Goal: Task Accomplishment & Management: Use online tool/utility

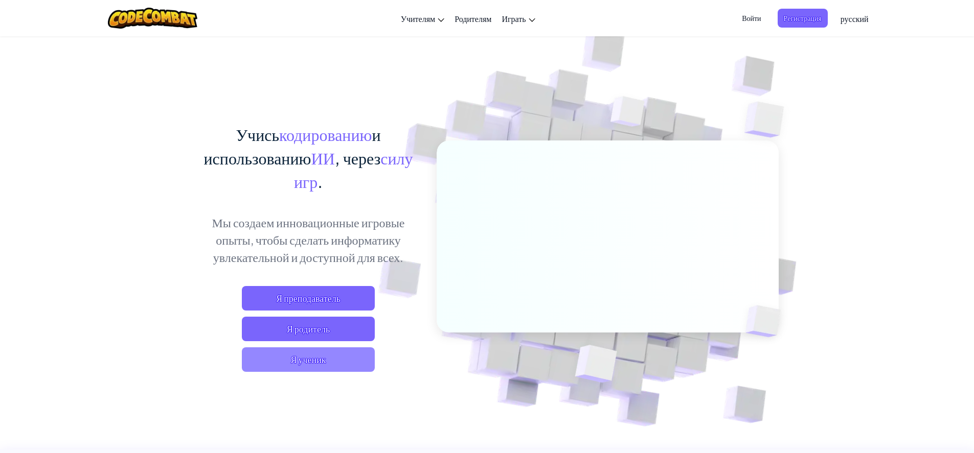
click at [334, 358] on span "Я ученик" at bounding box center [308, 360] width 133 height 25
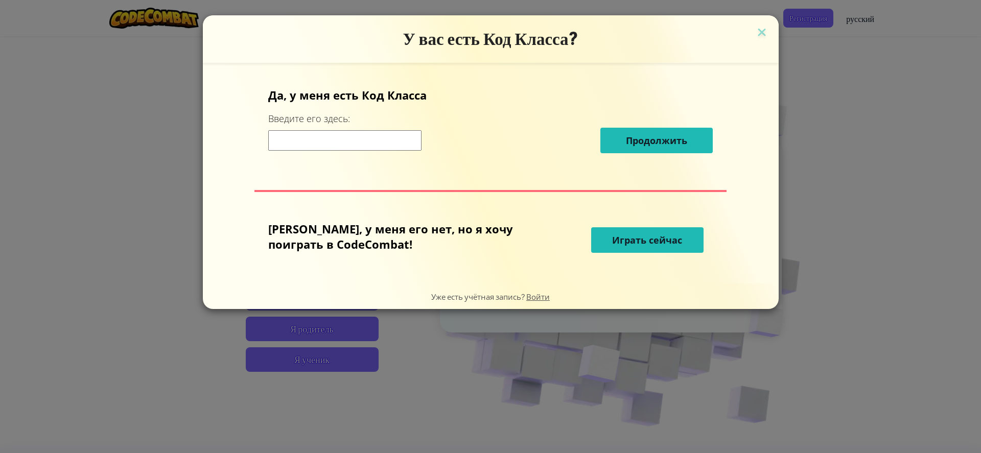
click at [312, 143] on input at bounding box center [344, 140] width 153 height 20
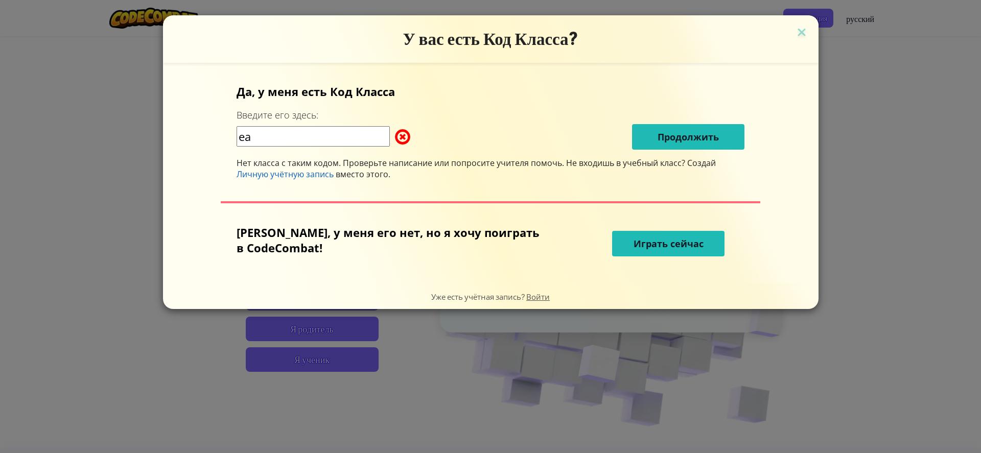
type input "e"
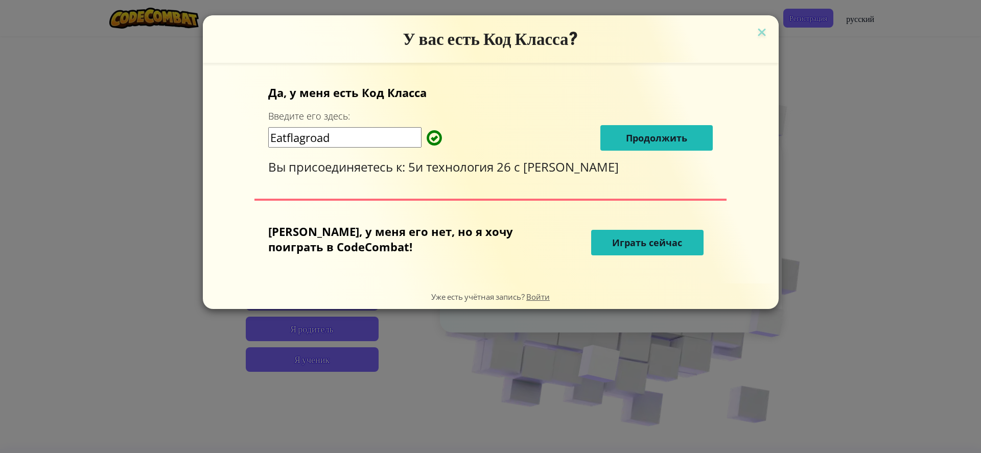
type input "Eatflagroad"
click at [639, 132] on span "Продолжить" at bounding box center [656, 138] width 61 height 12
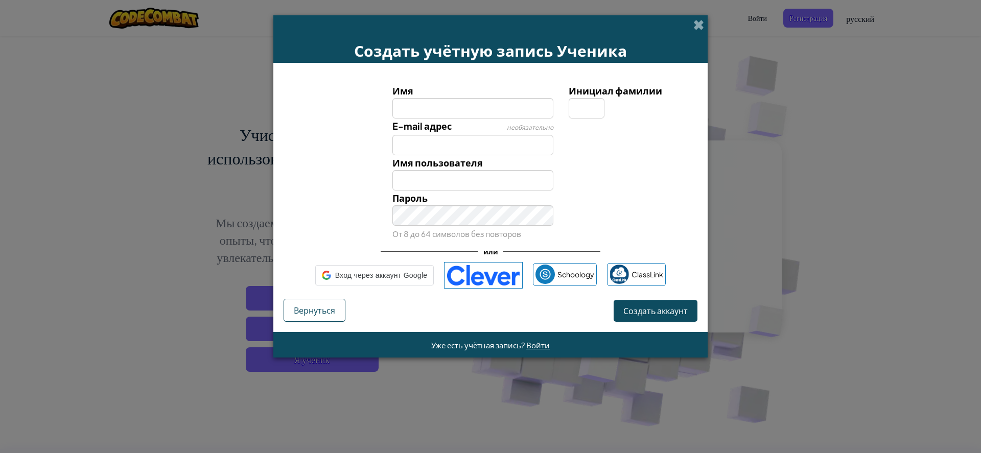
click at [639, 132] on div at bounding box center [632, 126] width 142 height 15
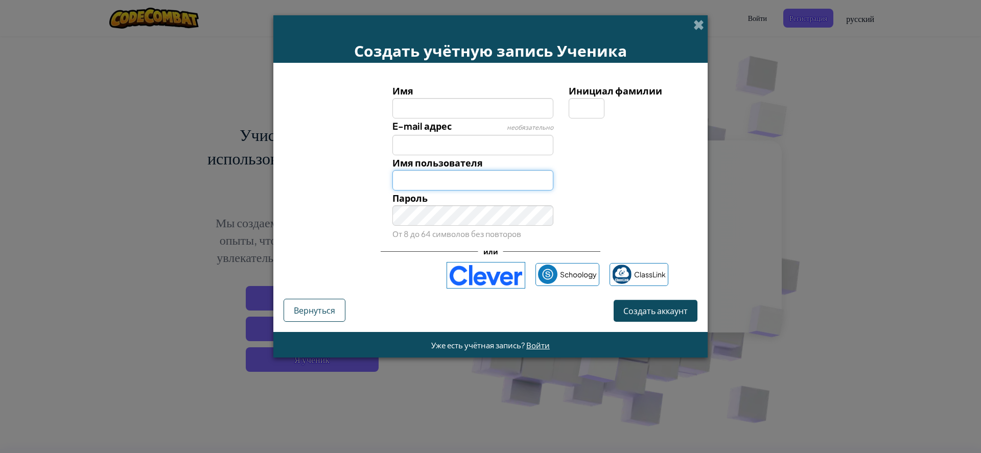
type input "[EMAIL_ADDRESS][DOMAIN_NAME]"
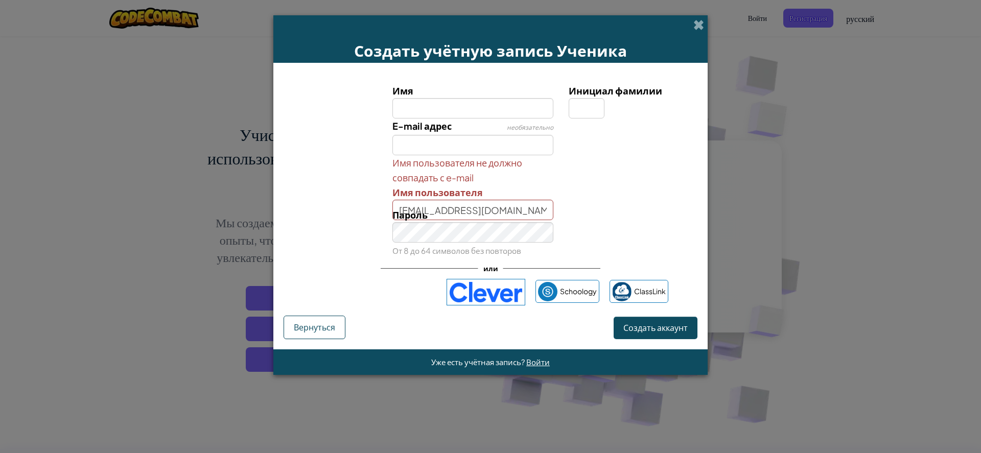
type input "b"
type input "[PERSON_NAME]"
click at [588, 110] on input "Инициал фамилии" at bounding box center [587, 108] width 36 height 20
type input "Ч"
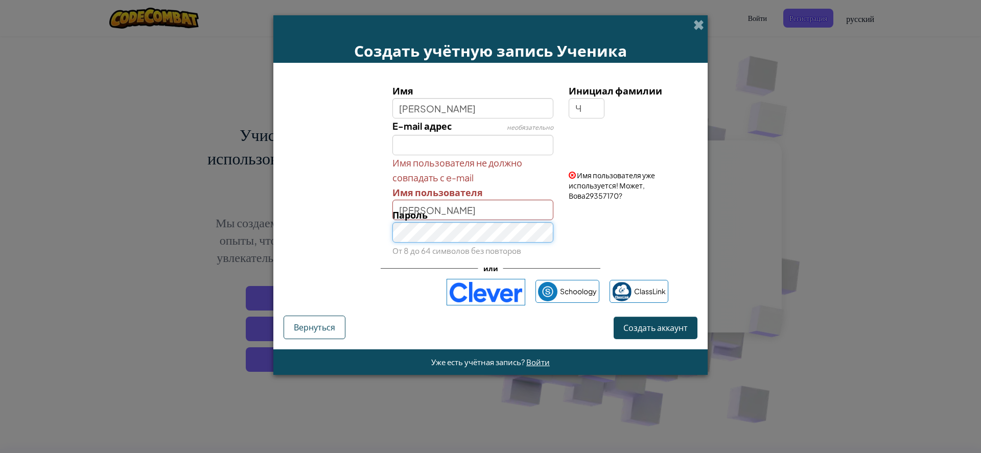
type input "ВоваЧ"
click at [672, 331] on span "Создать аккаунт" at bounding box center [655, 327] width 64 height 11
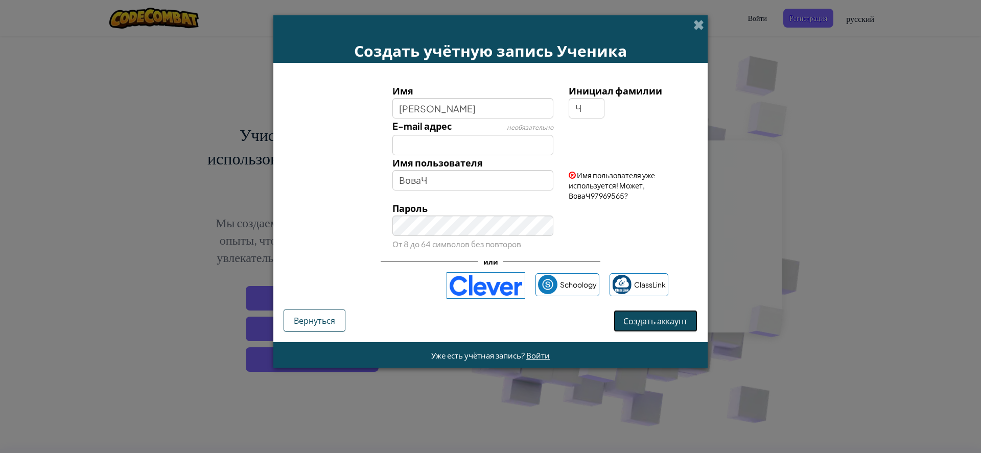
click at [669, 316] on button "Создать аккаунт" at bounding box center [656, 321] width 84 height 22
click at [662, 323] on button "Создать аккаунт" at bounding box center [656, 321] width 84 height 22
click at [544, 356] on span "Войти" at bounding box center [538, 356] width 24 height 10
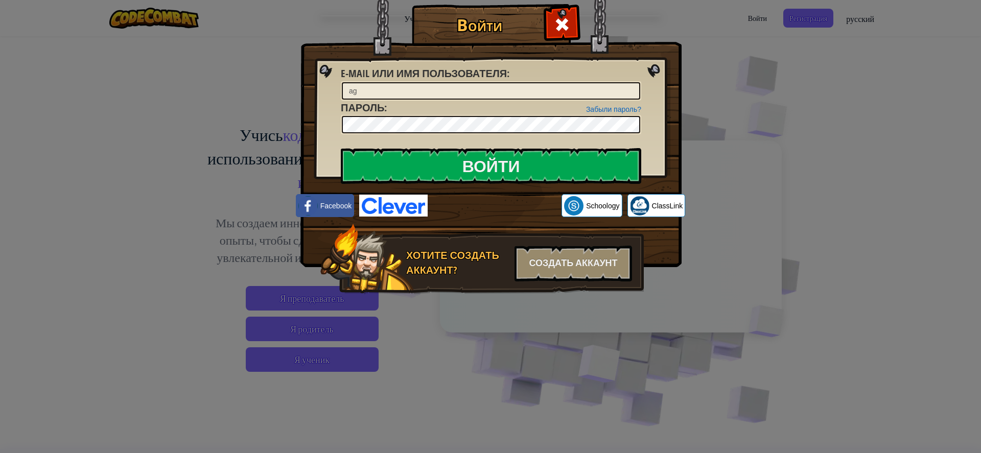
type input "a"
type input "[PERSON_NAME]"
click at [613, 258] on div "Создать аккаунт" at bounding box center [574, 264] width 118 height 36
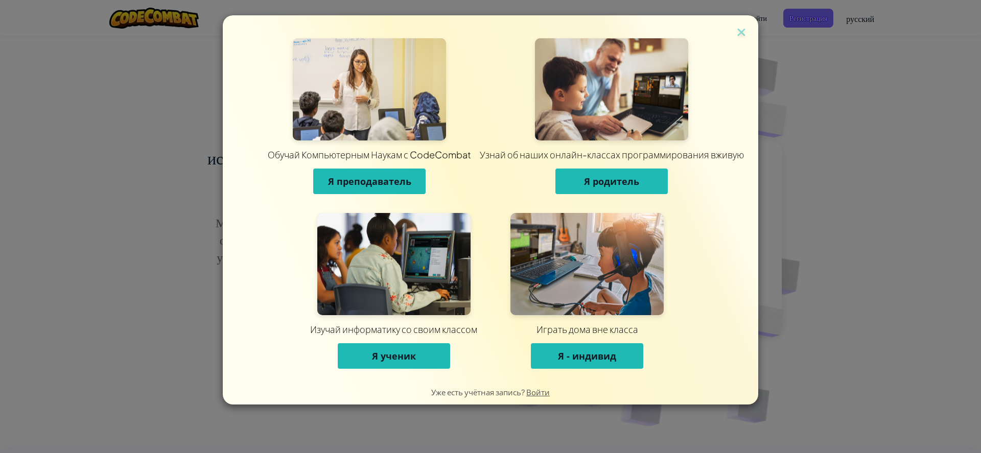
click at [410, 354] on span "Я ученик" at bounding box center [394, 356] width 44 height 12
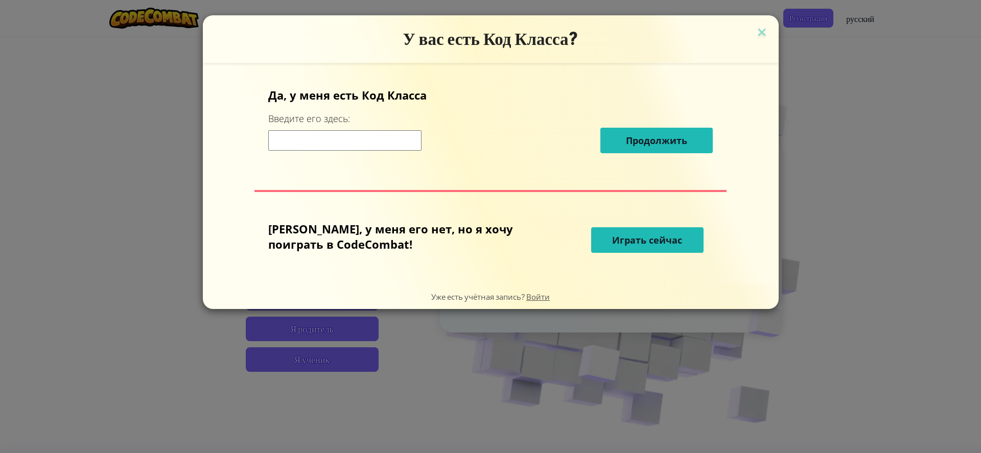
click at [400, 143] on input at bounding box center [344, 140] width 153 height 20
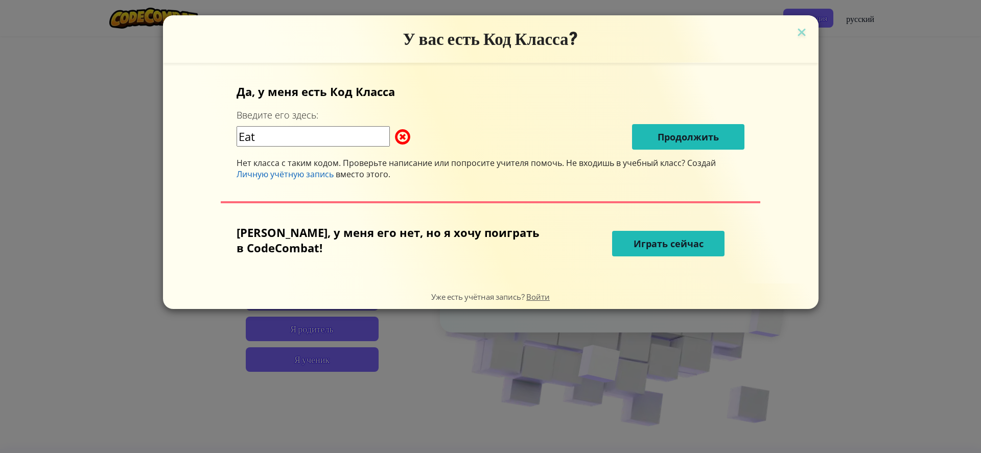
type input "Eatflagroad"
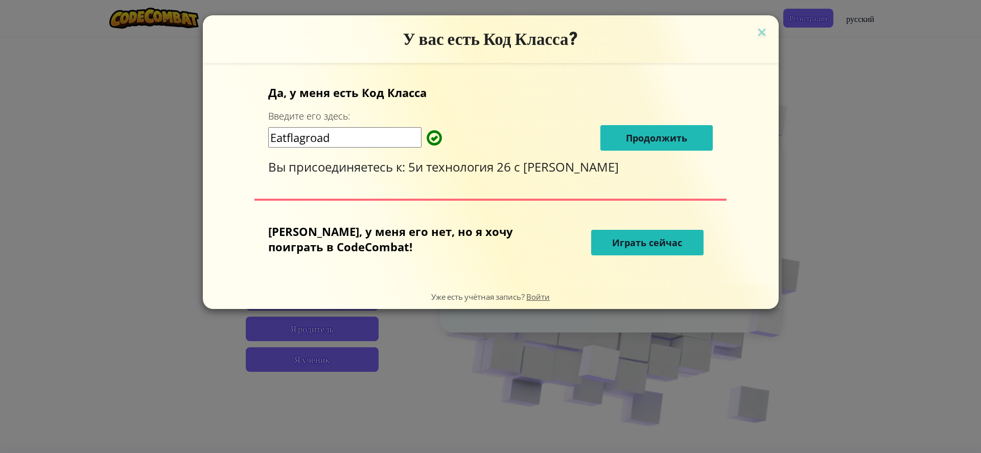
click at [668, 129] on button "Продолжить" at bounding box center [656, 138] width 112 height 26
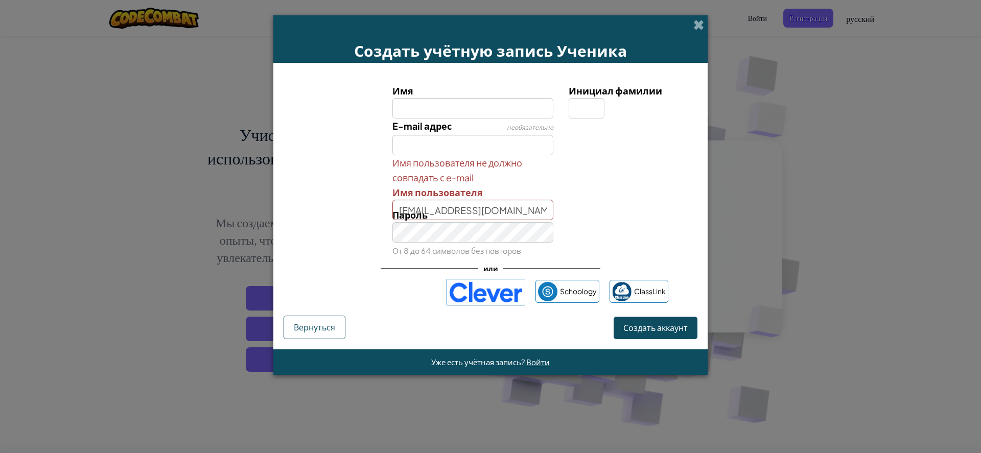
click at [517, 208] on div "Пароль От 8 до 64 символов без повторов" at bounding box center [473, 232] width 177 height 51
click at [515, 207] on input "[EMAIL_ADDRESS][DOMAIN_NAME]" at bounding box center [472, 210] width 161 height 20
type input "a"
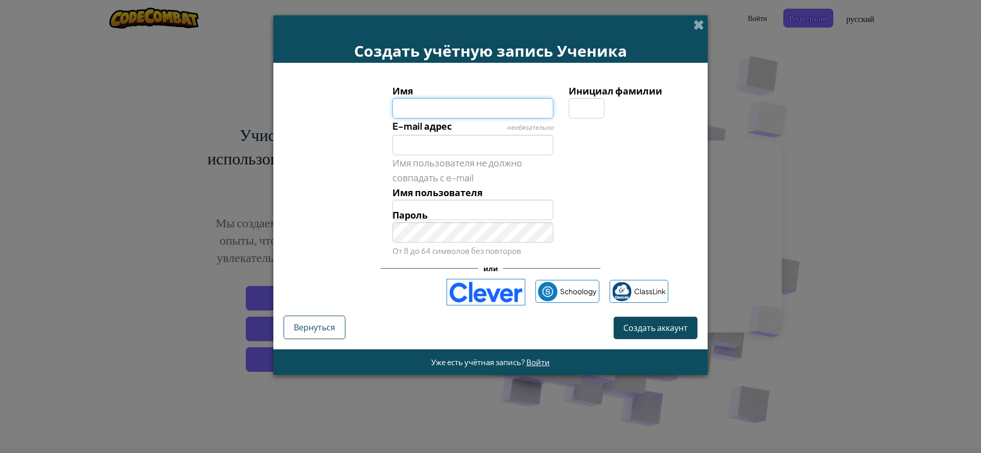
click at [475, 107] on input "Имя" at bounding box center [472, 108] width 161 height 20
type input "[PERSON_NAME]"
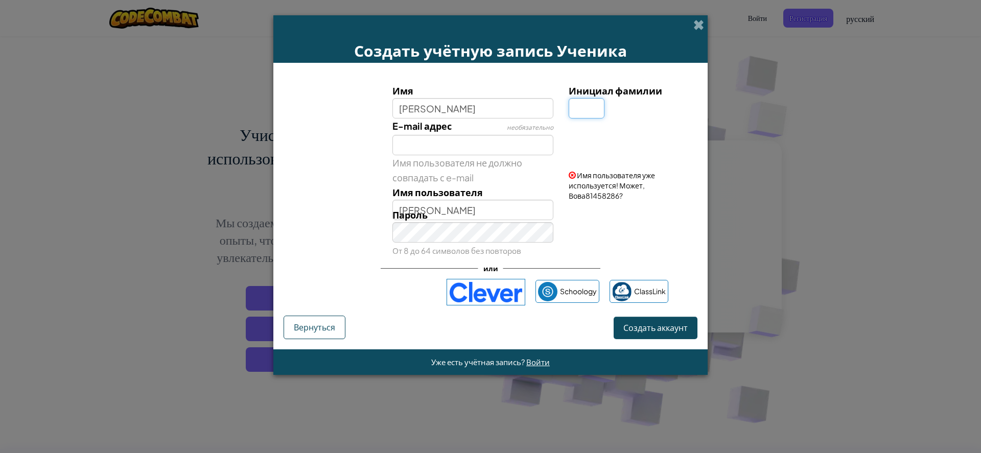
click at [587, 100] on input "Инициал фамилии" at bounding box center [587, 108] width 36 height 20
type input "Ч"
type input "ВоваЧ"
drag, startPoint x: 687, startPoint y: 328, endPoint x: 683, endPoint y: 332, distance: 6.2
click at [682, 329] on span "Создать аккаунт" at bounding box center [655, 327] width 64 height 11
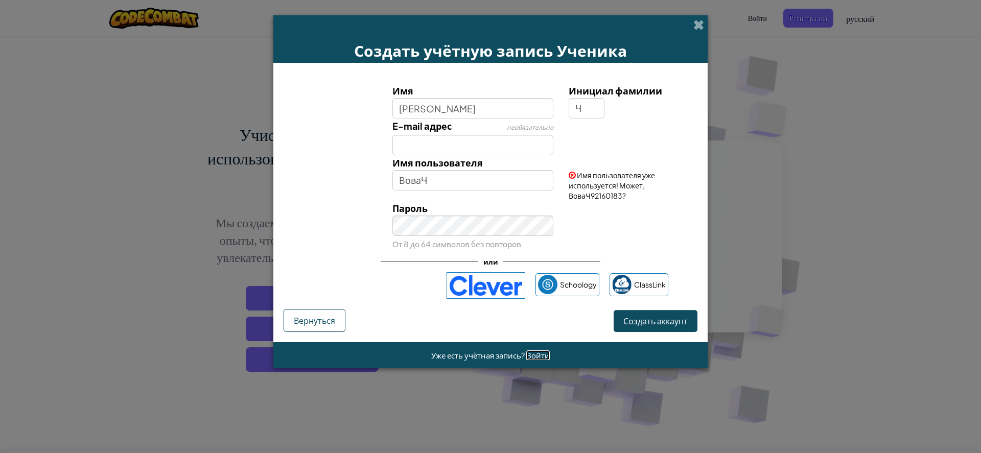
click at [541, 356] on span "Войти" at bounding box center [538, 356] width 24 height 10
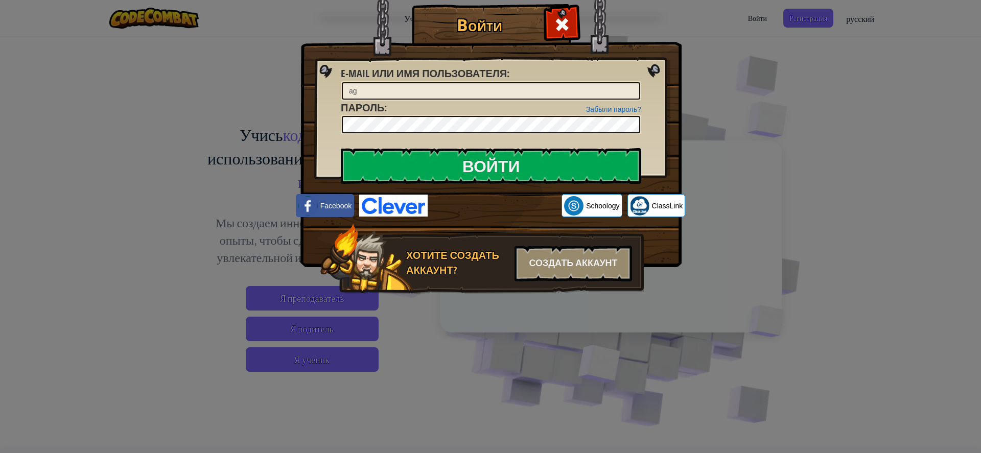
type input "a"
type input "[PERSON_NAME]"
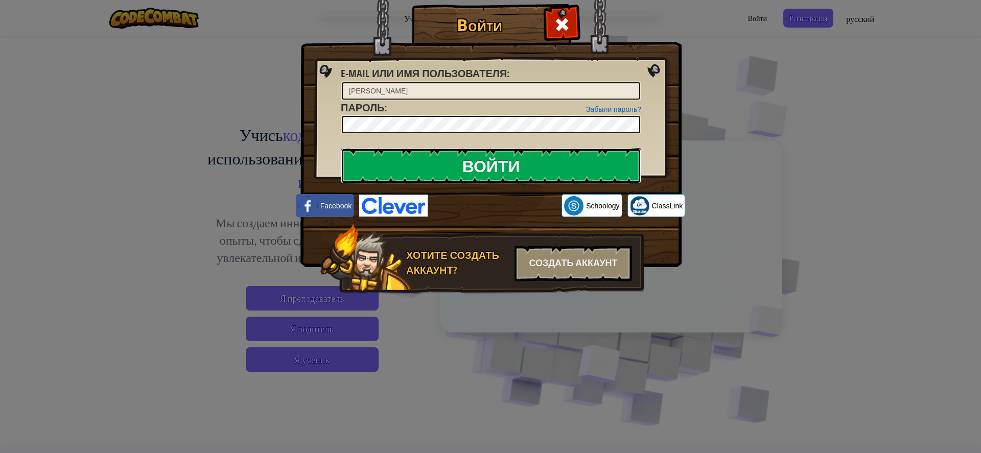
click at [493, 159] on input "Войти" at bounding box center [491, 166] width 300 height 36
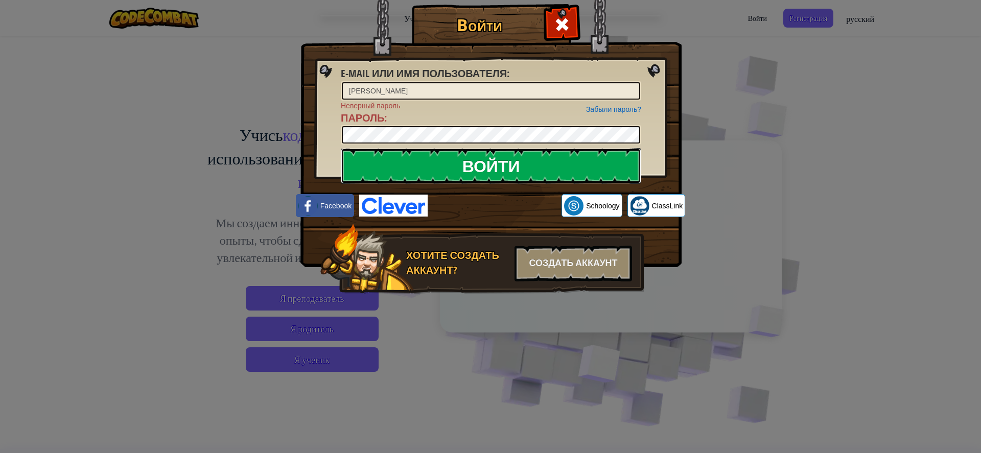
click at [508, 167] on input "Войти" at bounding box center [491, 166] width 300 height 36
click at [499, 161] on input "Войти" at bounding box center [491, 166] width 300 height 36
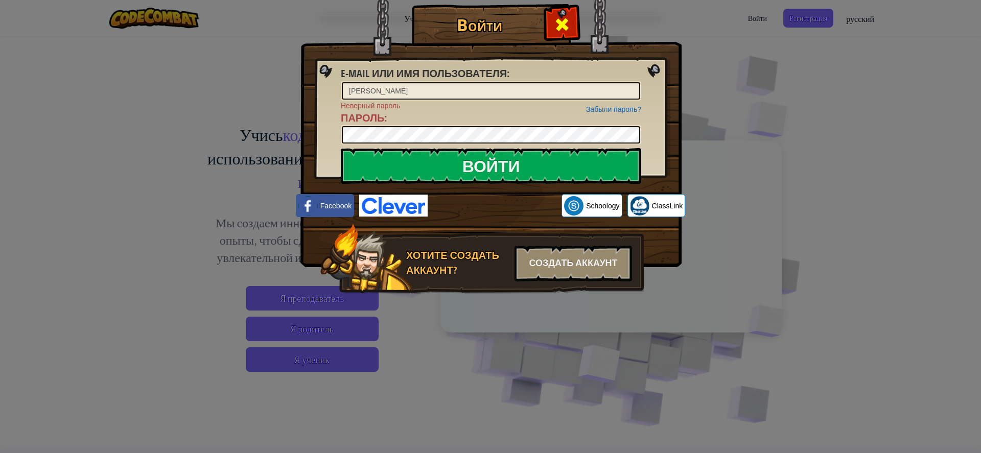
click at [564, 26] on span at bounding box center [562, 24] width 16 height 16
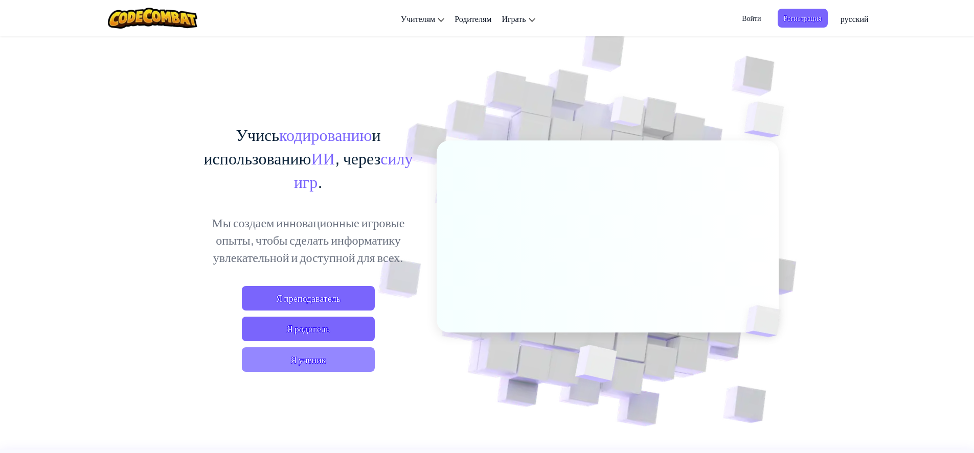
click at [293, 362] on span "Я ученик" at bounding box center [308, 360] width 133 height 25
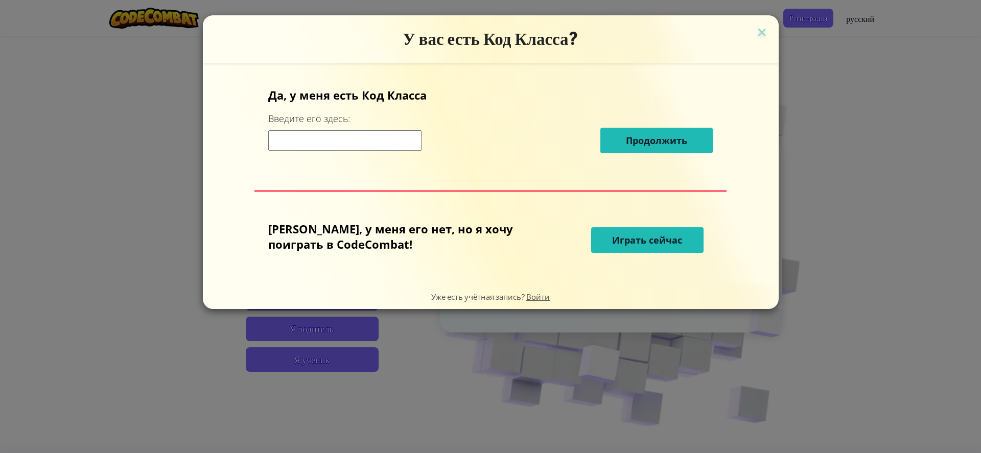
click at [612, 242] on span "Играть сейчас" at bounding box center [647, 240] width 70 height 12
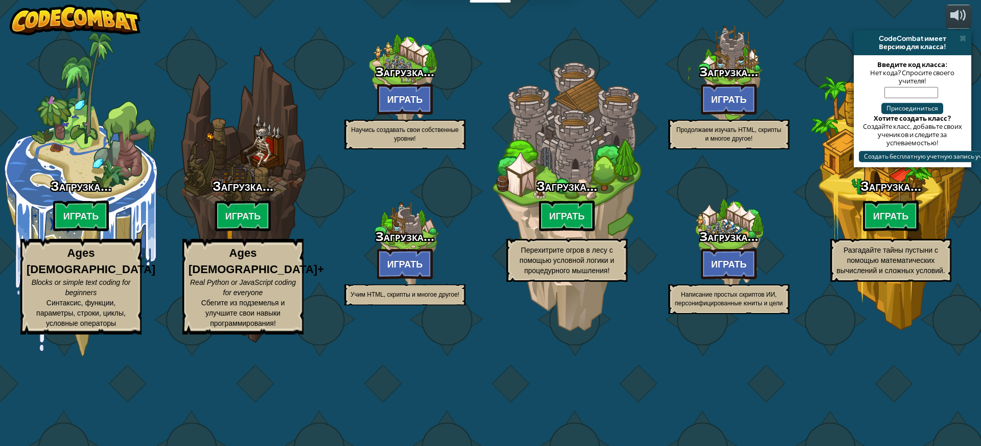
select select "ru"
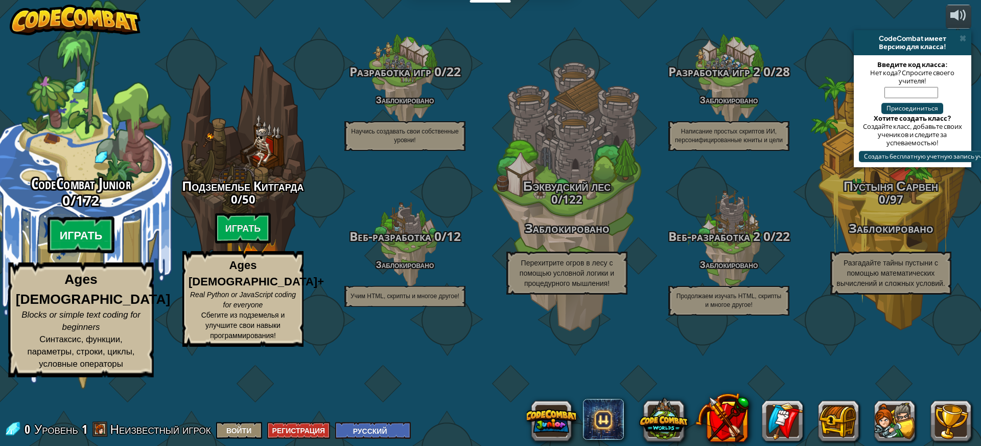
click at [81, 253] on btn "Играть" at bounding box center [81, 235] width 67 height 37
select select "ru"
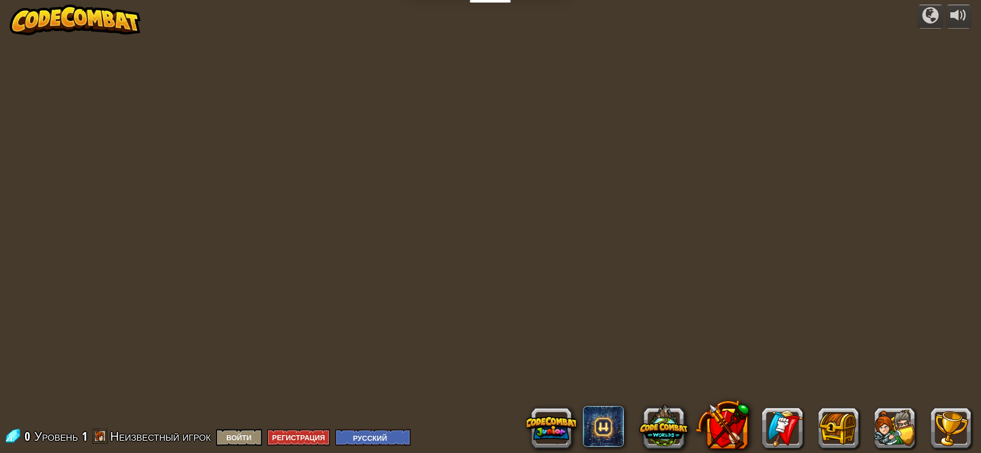
select select "ru"
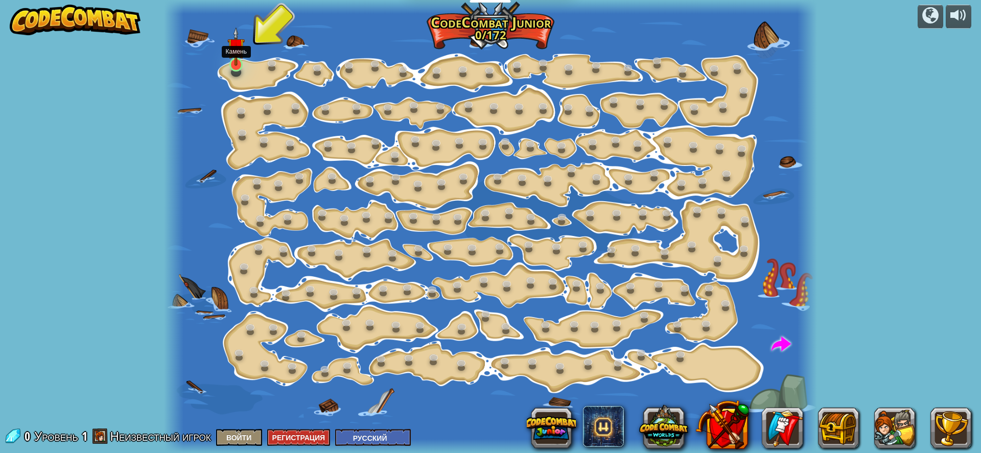
click at [240, 61] on img at bounding box center [235, 46] width 17 height 39
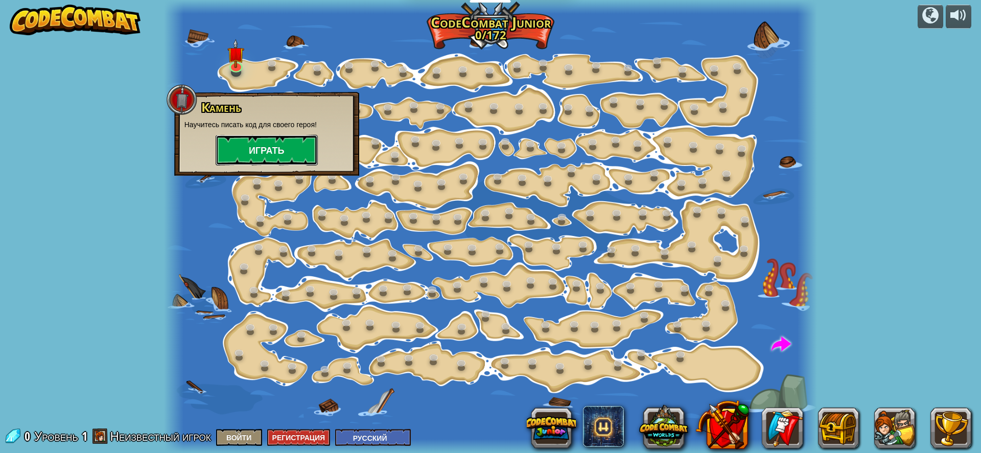
click at [247, 150] on button "Играть" at bounding box center [267, 150] width 102 height 31
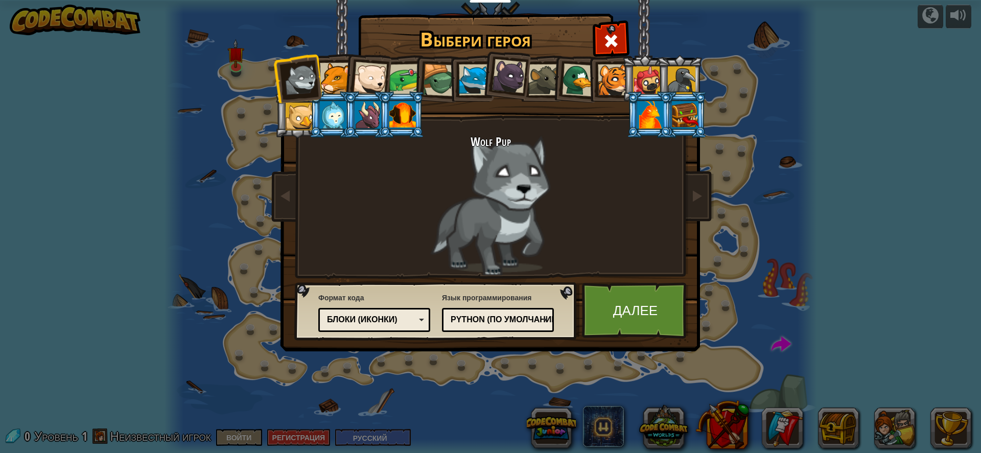
click at [402, 112] on div at bounding box center [402, 115] width 27 height 28
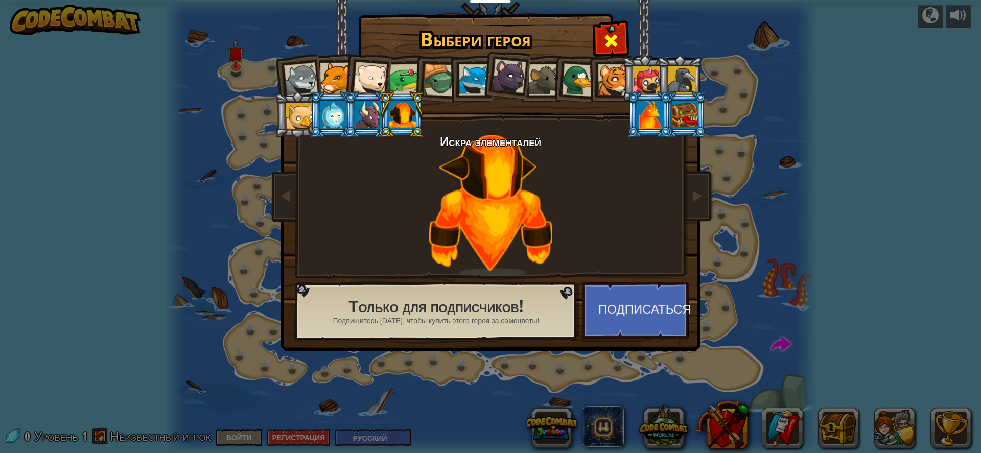
click at [610, 34] on span at bounding box center [611, 41] width 16 height 16
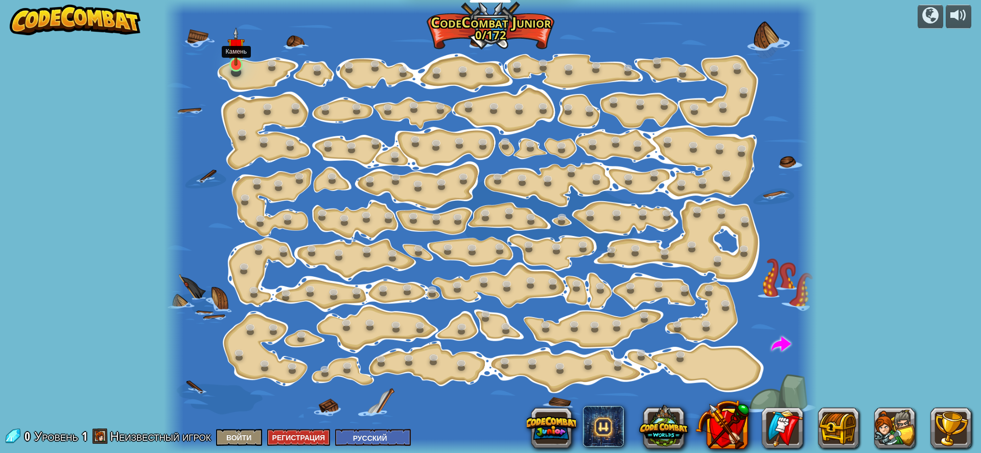
click at [231, 55] on img at bounding box center [235, 46] width 17 height 39
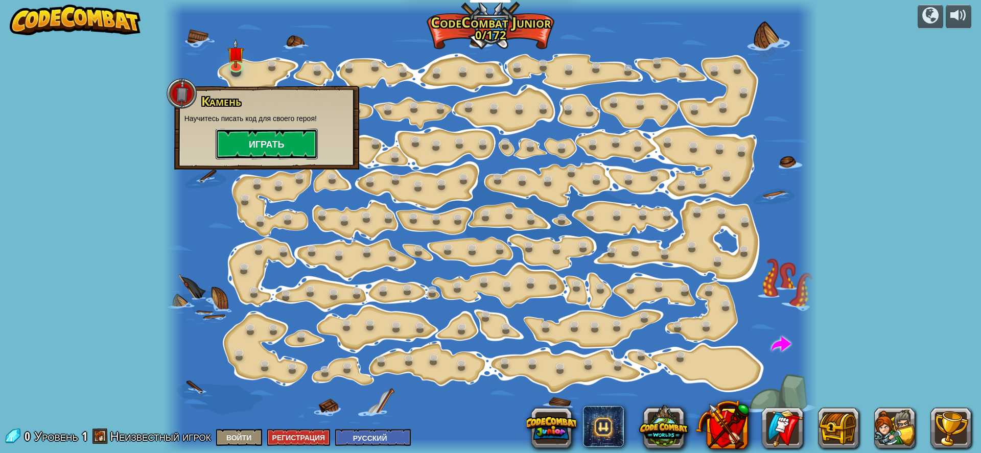
click at [256, 143] on button "Играть" at bounding box center [267, 144] width 102 height 31
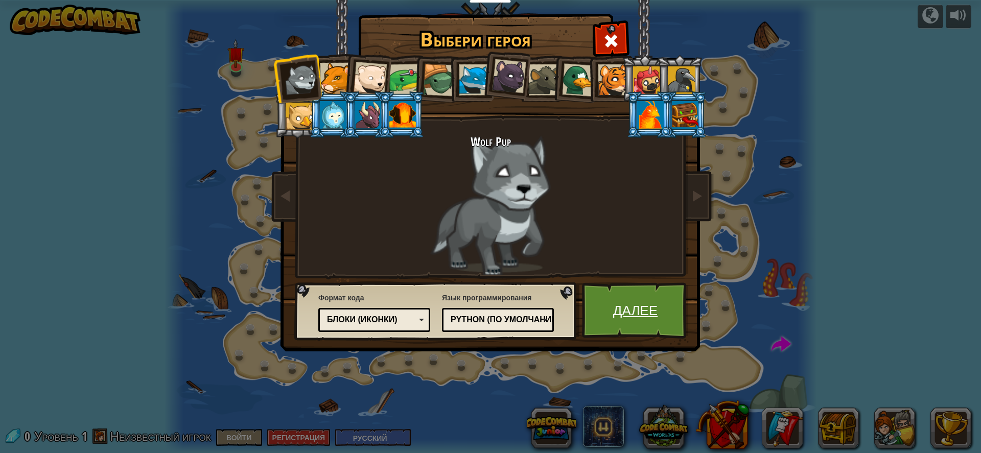
click at [618, 314] on link "Далее" at bounding box center [635, 311] width 107 height 56
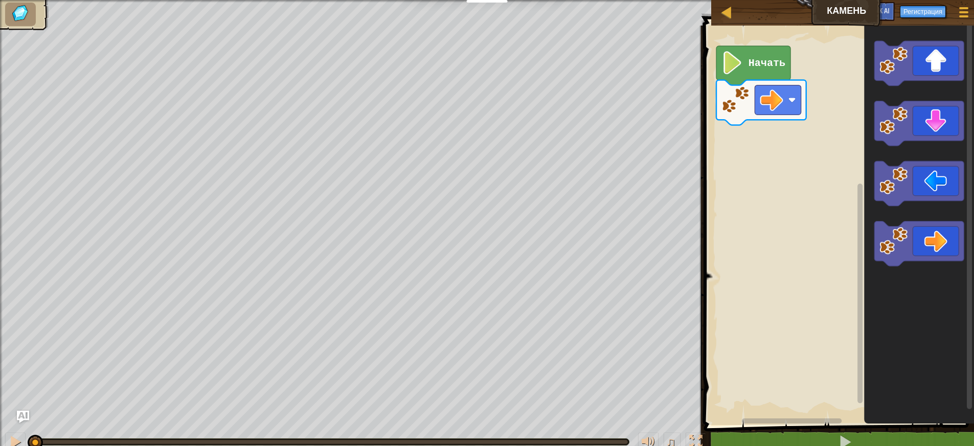
click at [767, 62] on text "Начать" at bounding box center [766, 63] width 37 height 12
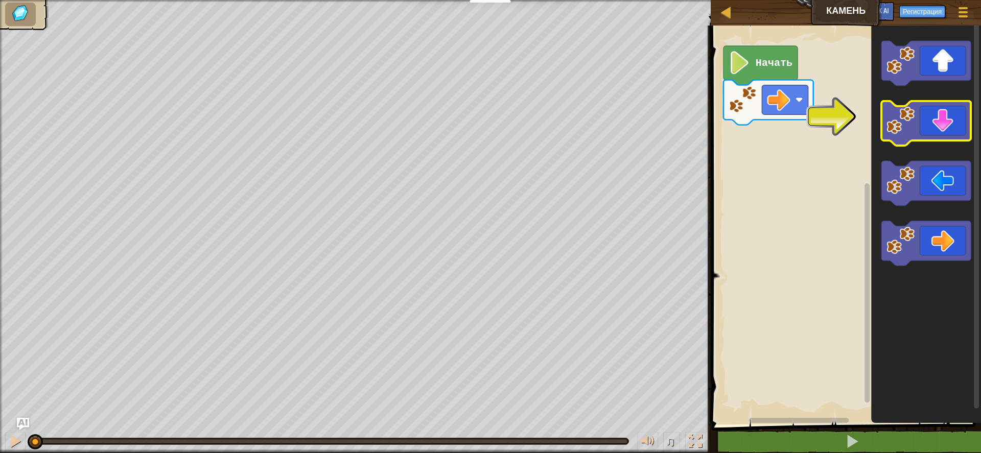
click at [914, 125] on image "Рабочая область Blockly" at bounding box center [901, 121] width 28 height 28
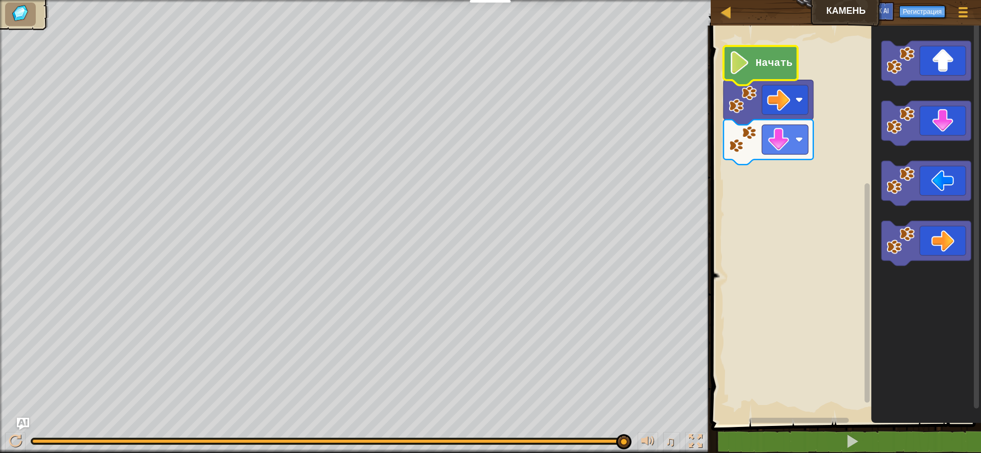
click at [751, 62] on icon "Рабочая область Blockly" at bounding box center [761, 65] width 74 height 39
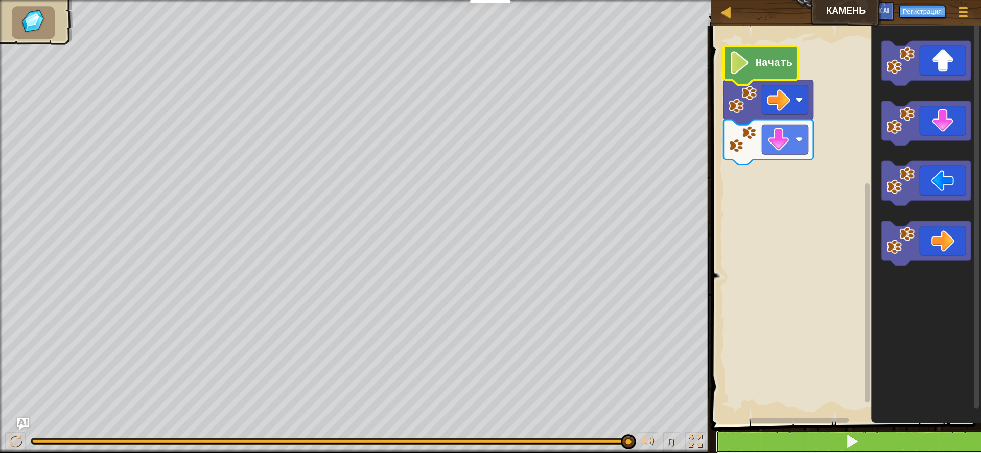
click at [821, 444] on button at bounding box center [852, 442] width 273 height 24
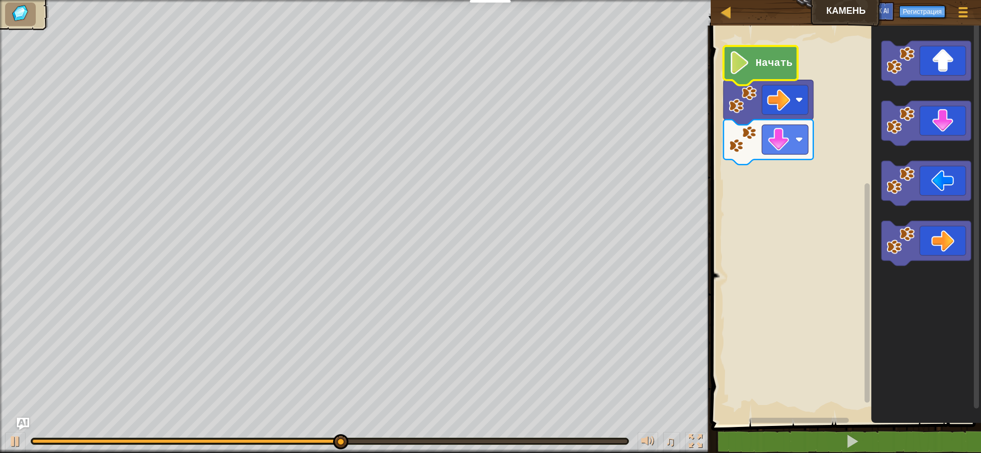
click at [880, 248] on icon "Рабочая область Blockly" at bounding box center [926, 222] width 110 height 404
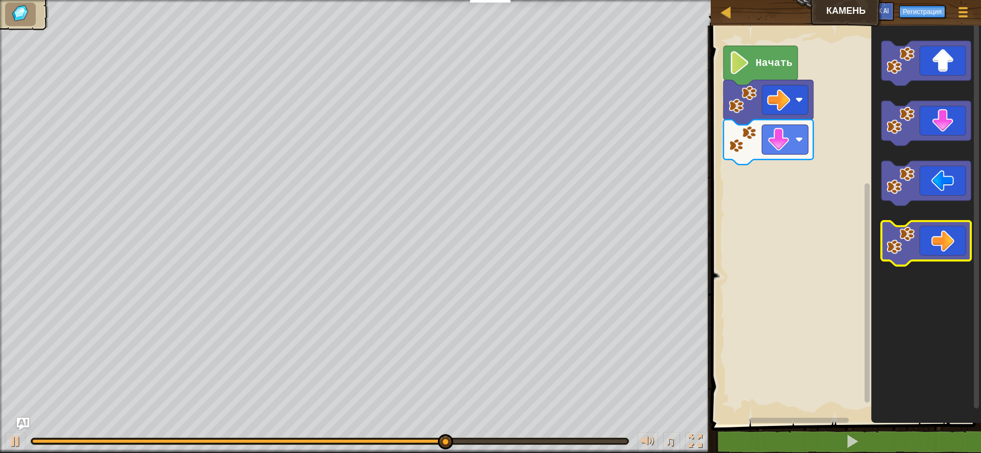
click at [954, 236] on icon "Рабочая область Blockly" at bounding box center [927, 244] width 90 height 45
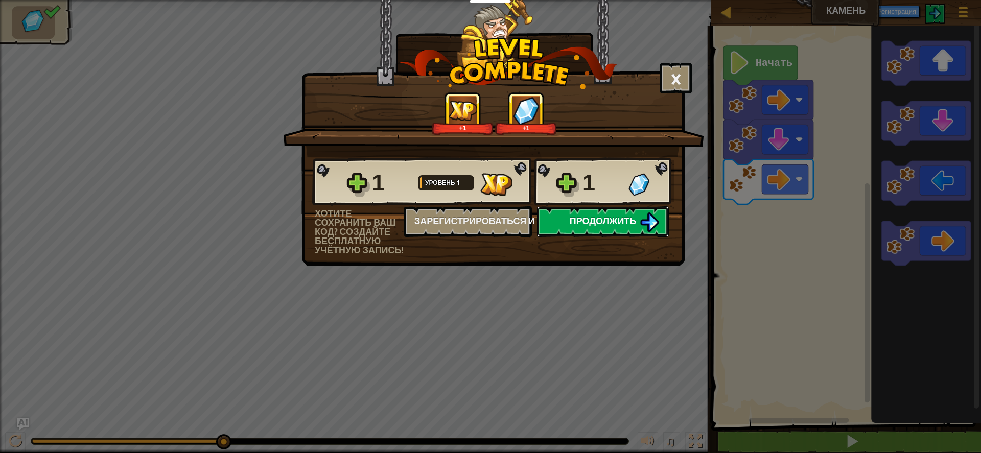
click at [621, 217] on span "Продолжить" at bounding box center [603, 221] width 67 height 13
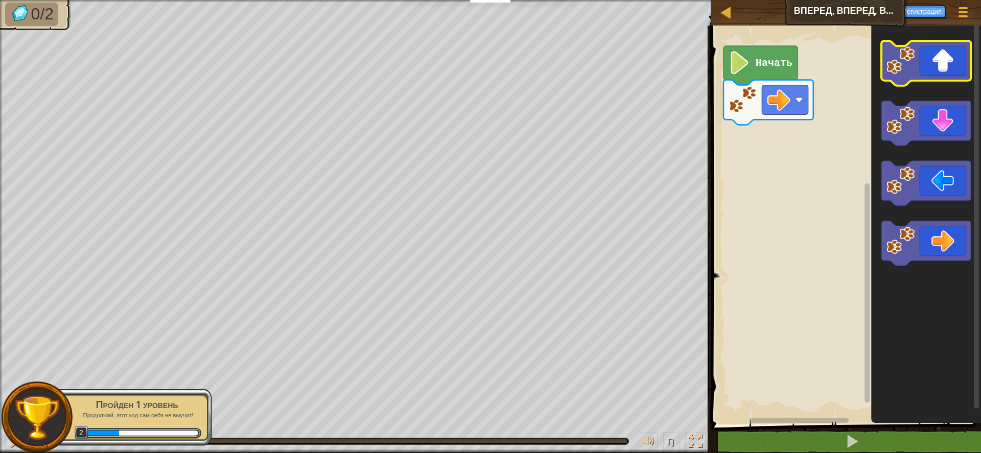
click at [955, 54] on icon "Рабочая область Blockly" at bounding box center [927, 63] width 90 height 45
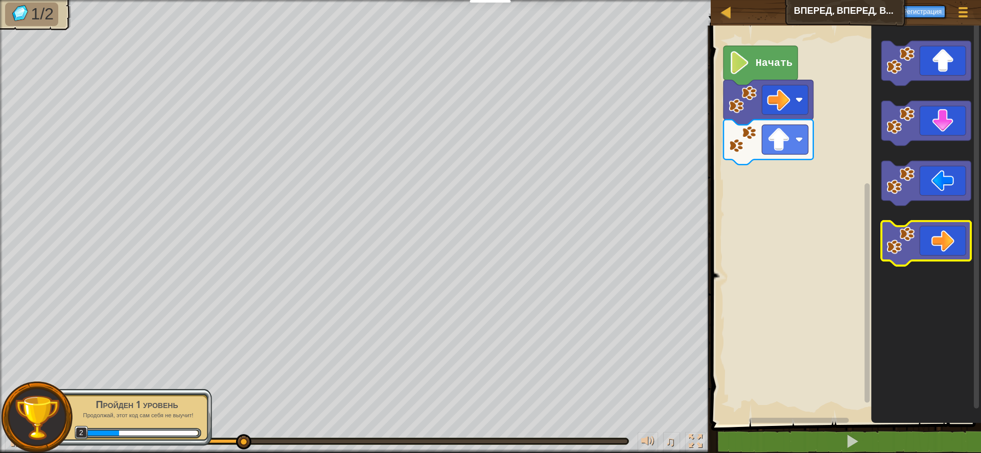
click at [915, 247] on icon "Рабочая область Blockly" at bounding box center [927, 244] width 90 height 45
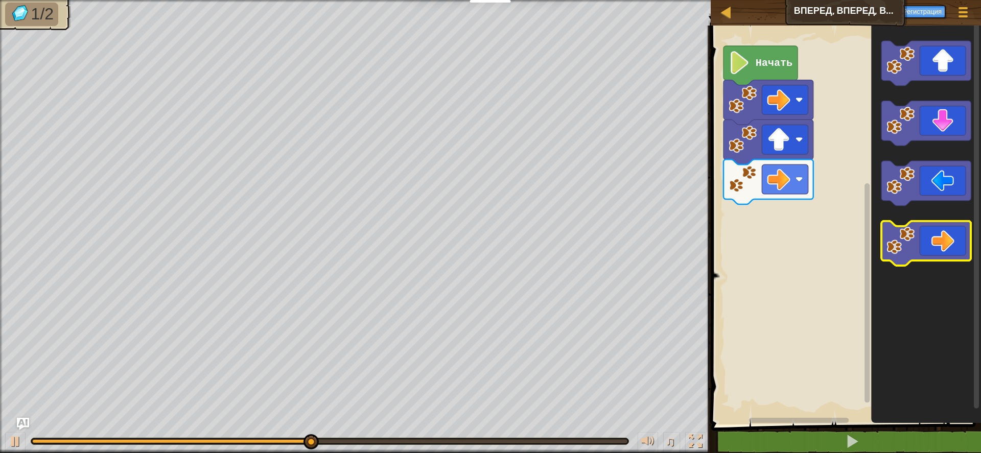
click at [923, 237] on icon "Рабочая область Blockly" at bounding box center [927, 244] width 90 height 45
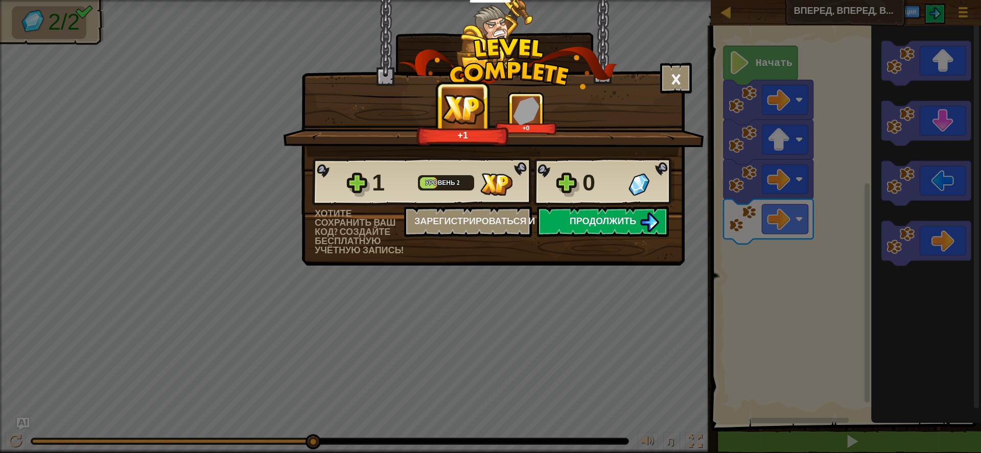
click at [588, 216] on span "Продолжить" at bounding box center [603, 221] width 67 height 13
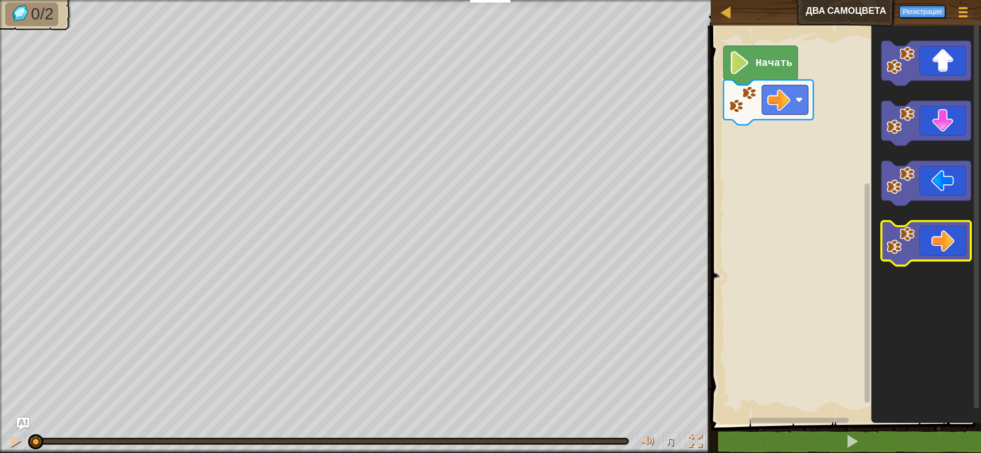
click at [911, 231] on image "Рабочая область Blockly" at bounding box center [901, 241] width 28 height 28
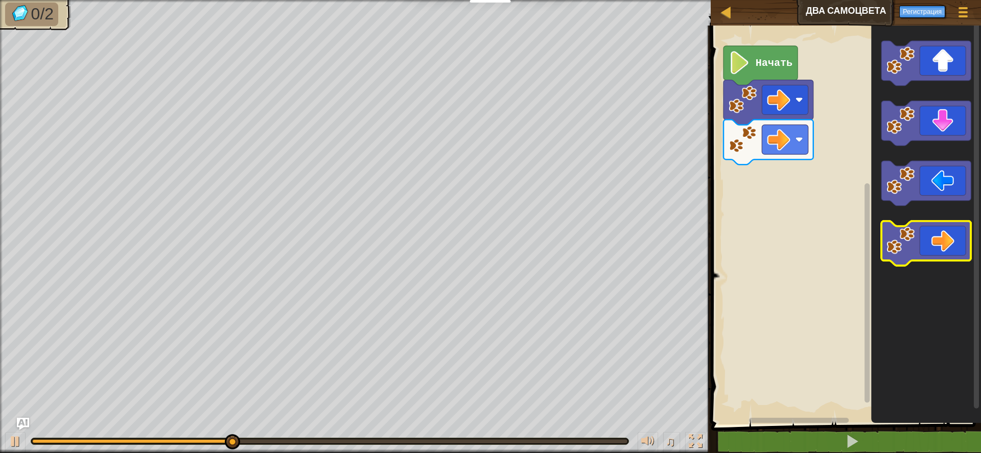
click at [931, 239] on icon "Рабочая область Blockly" at bounding box center [927, 244] width 90 height 45
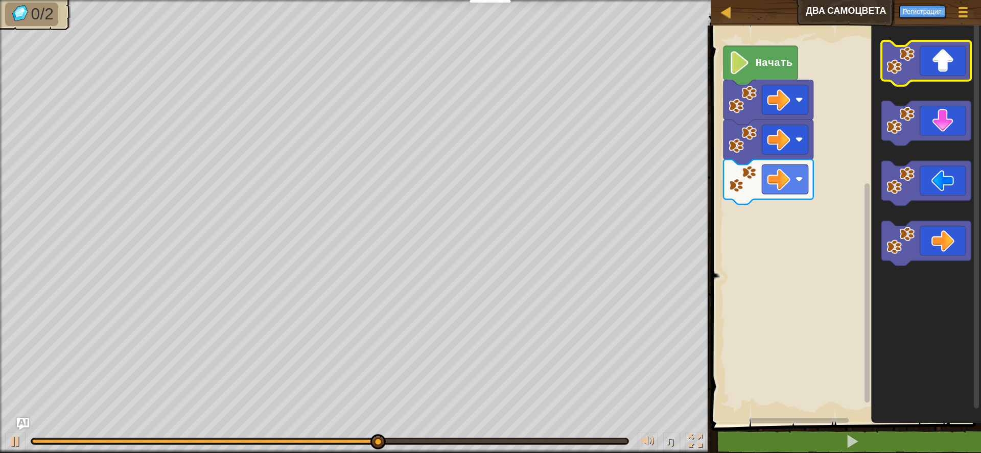
click at [917, 61] on icon "Рабочая область Blockly" at bounding box center [927, 63] width 90 height 45
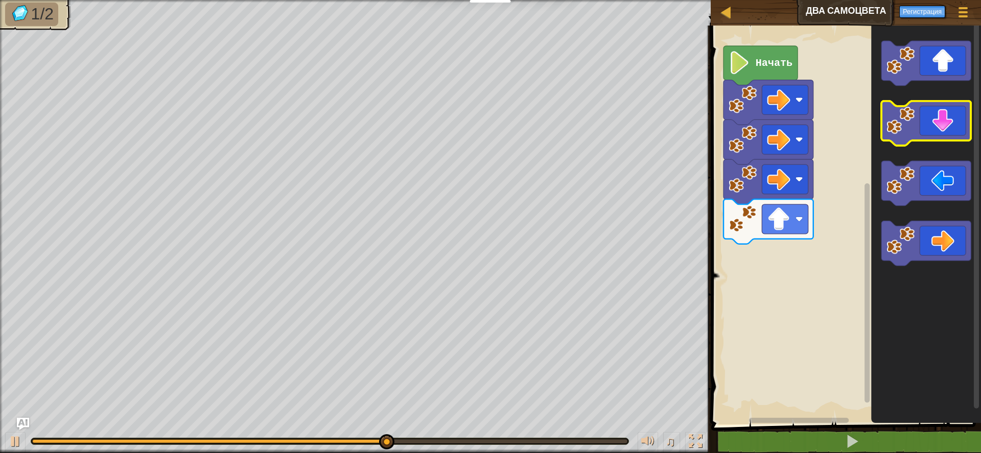
click at [955, 126] on icon "Рабочая область Blockly" at bounding box center [927, 123] width 90 height 45
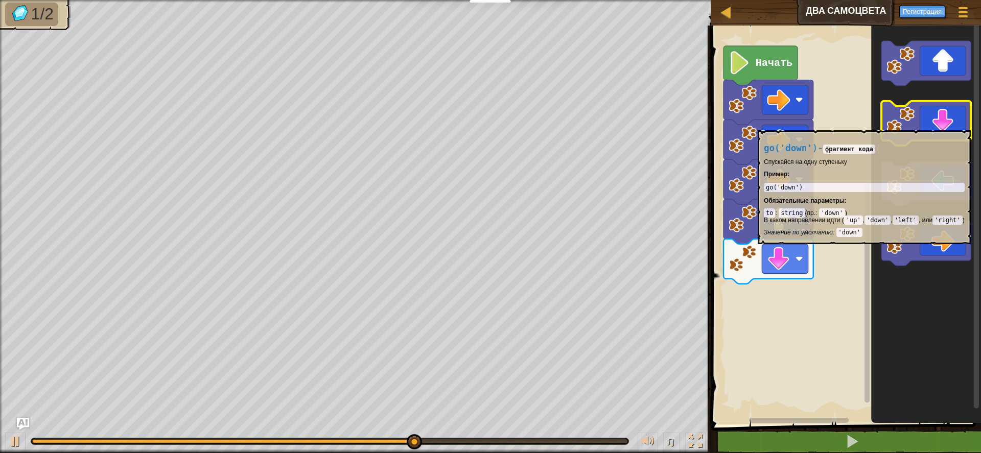
click at [954, 127] on icon "Рабочая область Blockly" at bounding box center [927, 123] width 90 height 45
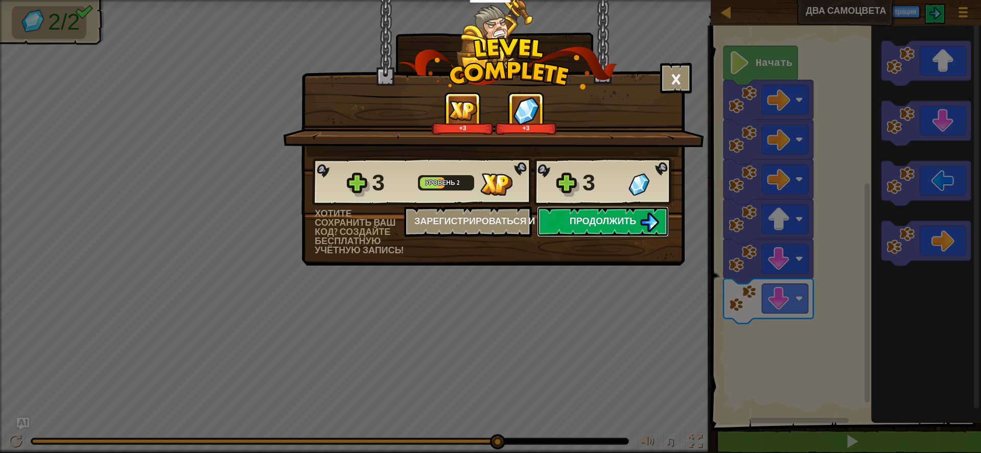
click at [629, 221] on span "Продолжить" at bounding box center [603, 221] width 67 height 13
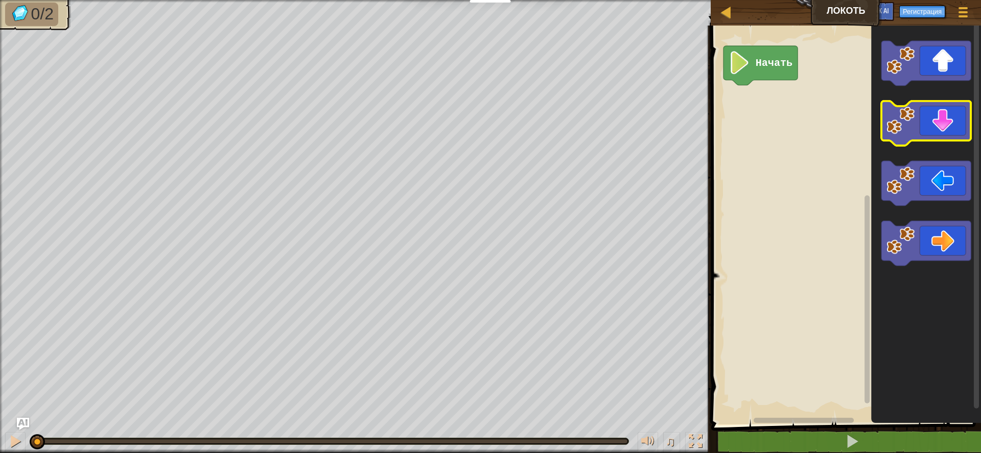
click at [909, 119] on image "Рабочая область Blockly" at bounding box center [901, 121] width 28 height 28
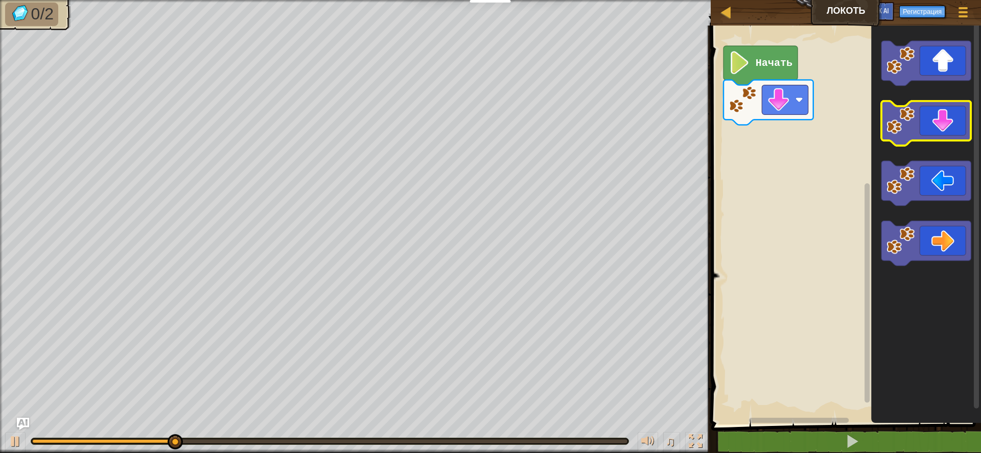
click at [904, 124] on image "Рабочая область Blockly" at bounding box center [901, 121] width 28 height 28
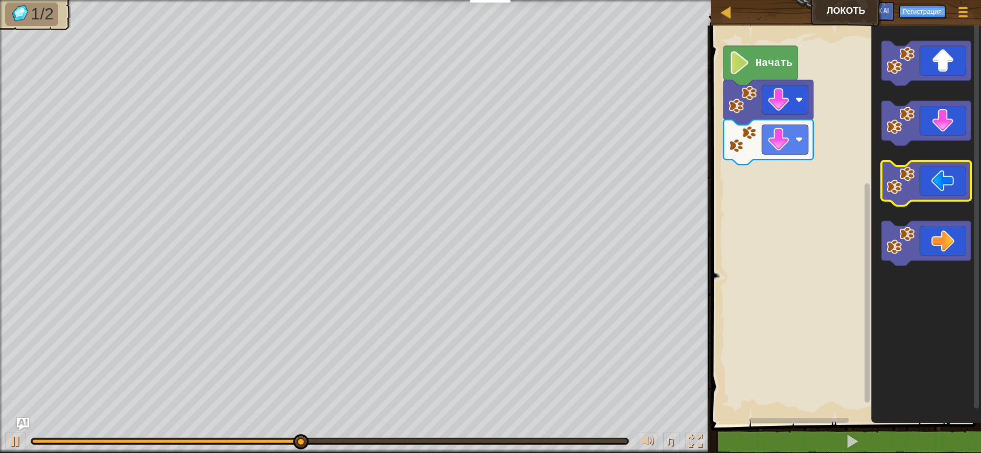
click at [907, 194] on image "Рабочая область Blockly" at bounding box center [901, 181] width 28 height 28
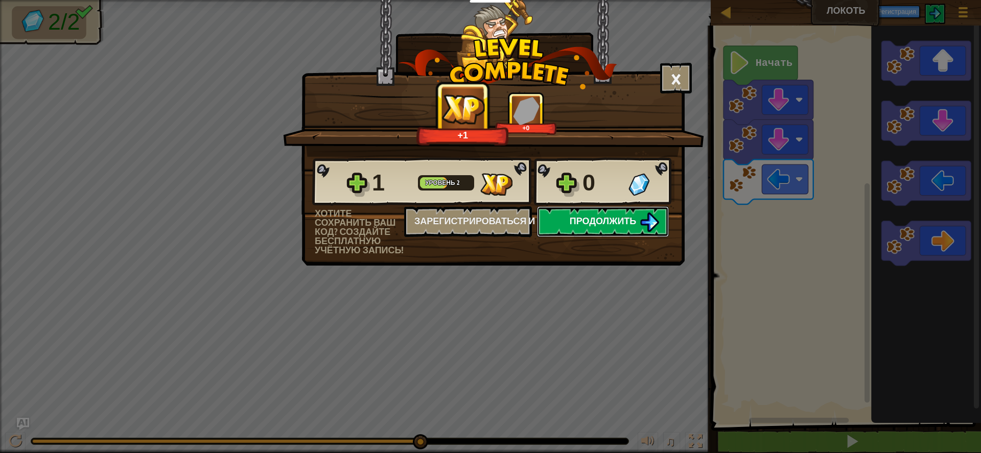
click at [646, 220] on img at bounding box center [649, 222] width 19 height 19
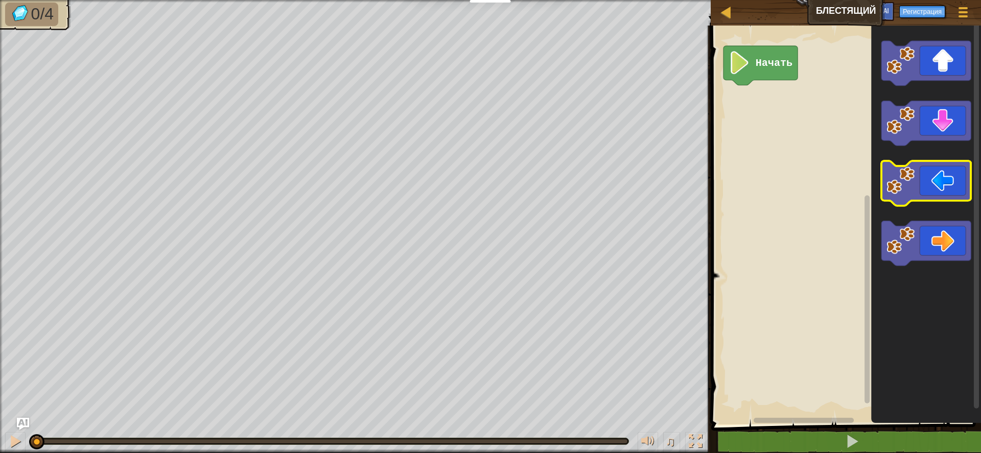
click at [904, 193] on image "Рабочая область Blockly" at bounding box center [901, 181] width 28 height 28
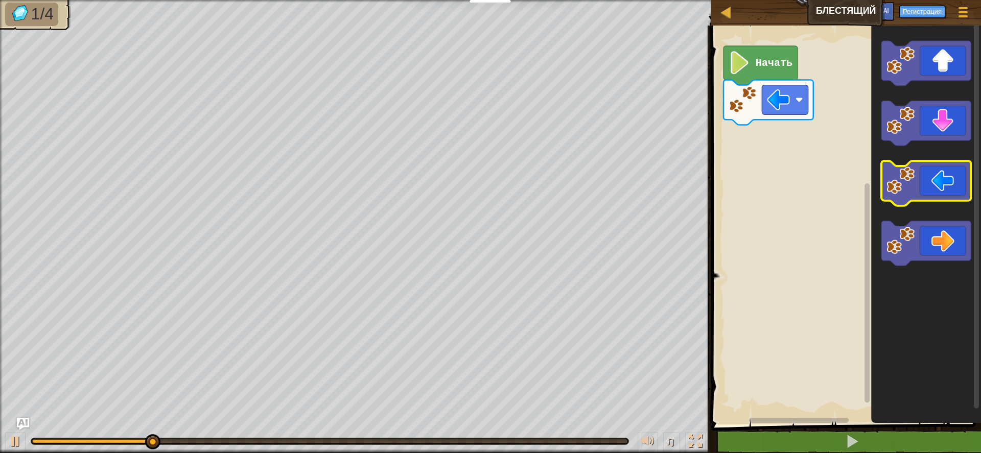
click at [901, 193] on image "Рабочая область Blockly" at bounding box center [901, 181] width 28 height 28
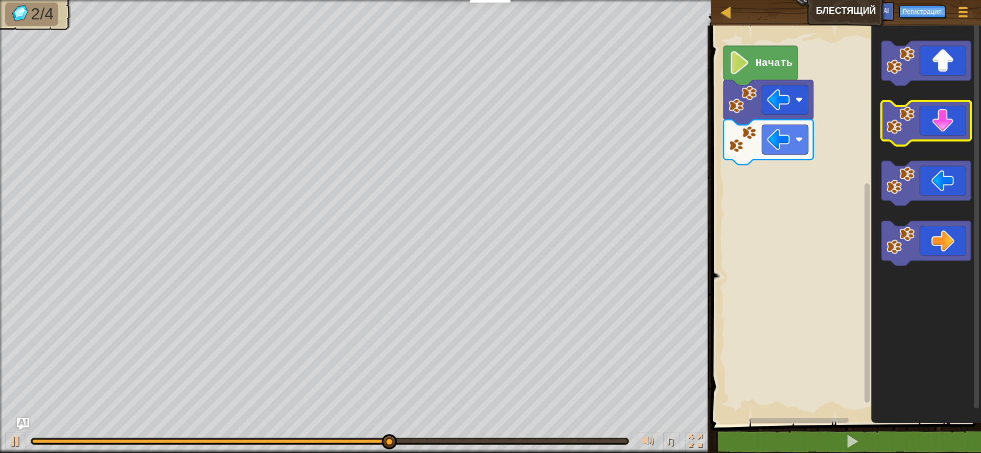
click at [923, 130] on icon "Рабочая область Blockly" at bounding box center [927, 123] width 90 height 45
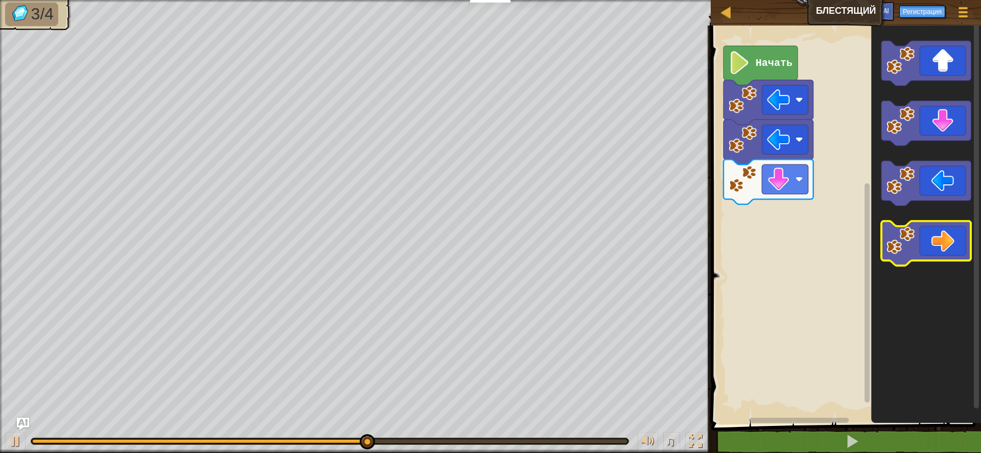
click at [927, 238] on icon "Рабочая область Blockly" at bounding box center [927, 244] width 90 height 45
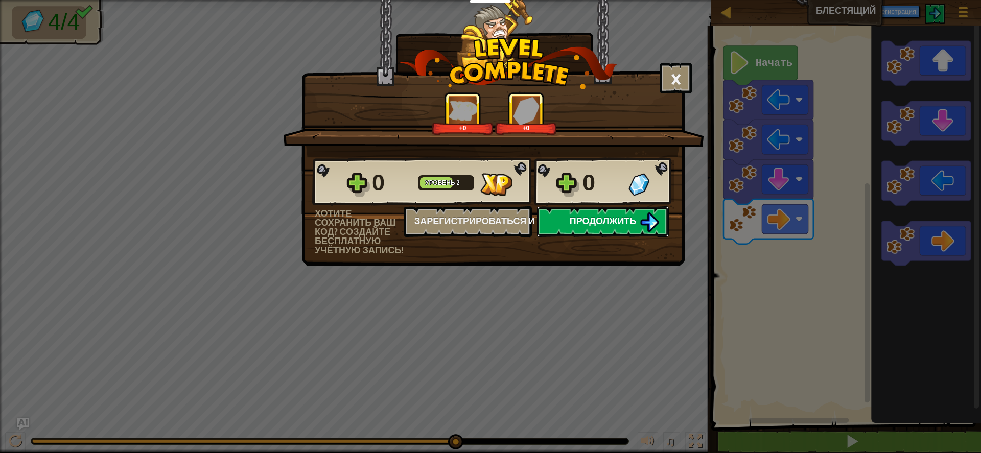
click at [637, 222] on button "Продолжить" at bounding box center [603, 221] width 132 height 31
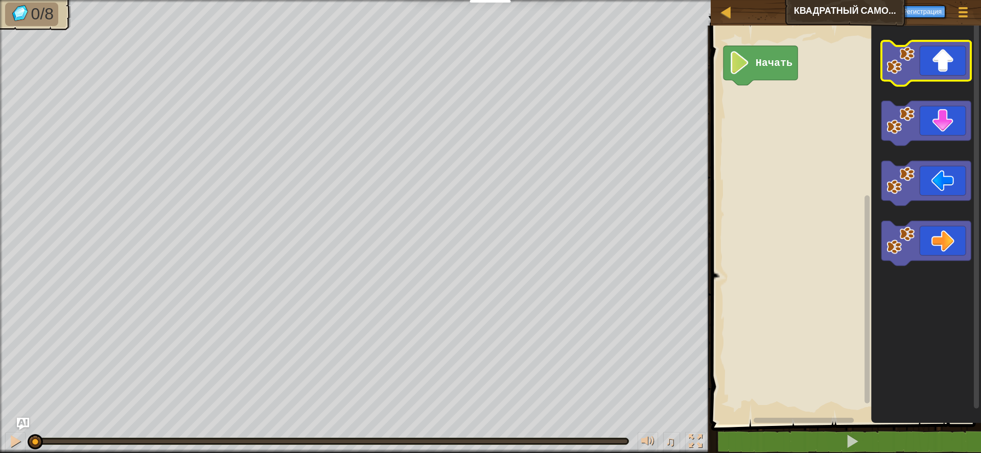
click at [945, 67] on icon "Рабочая область Blockly" at bounding box center [927, 63] width 90 height 45
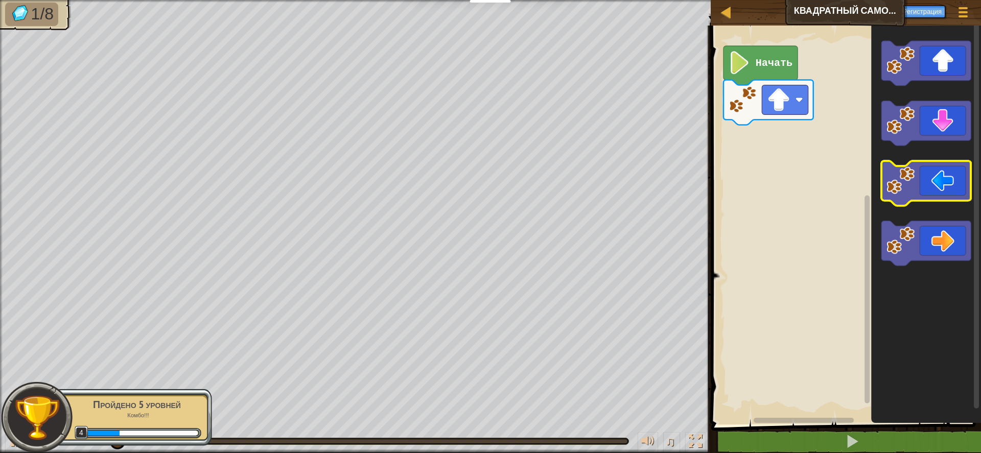
click at [918, 180] on icon "Рабочая область Blockly" at bounding box center [927, 183] width 90 height 45
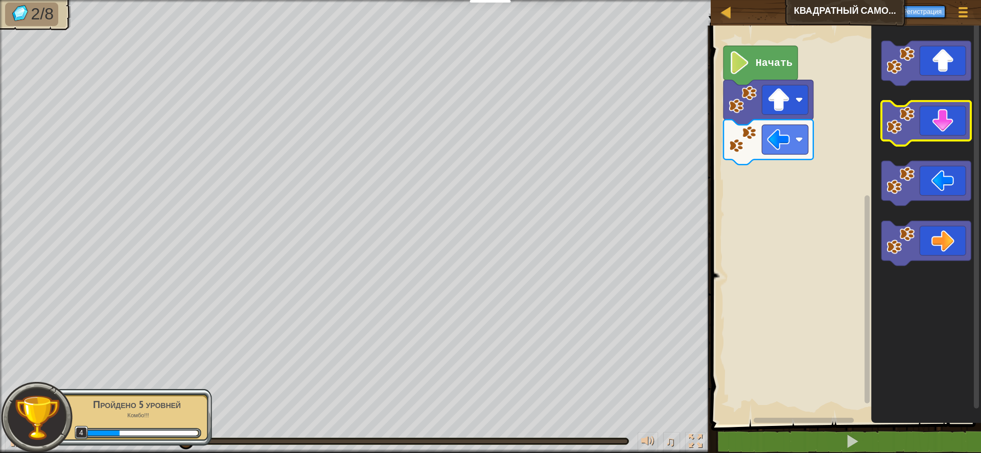
click at [934, 131] on icon "Рабочая область Blockly" at bounding box center [927, 123] width 90 height 45
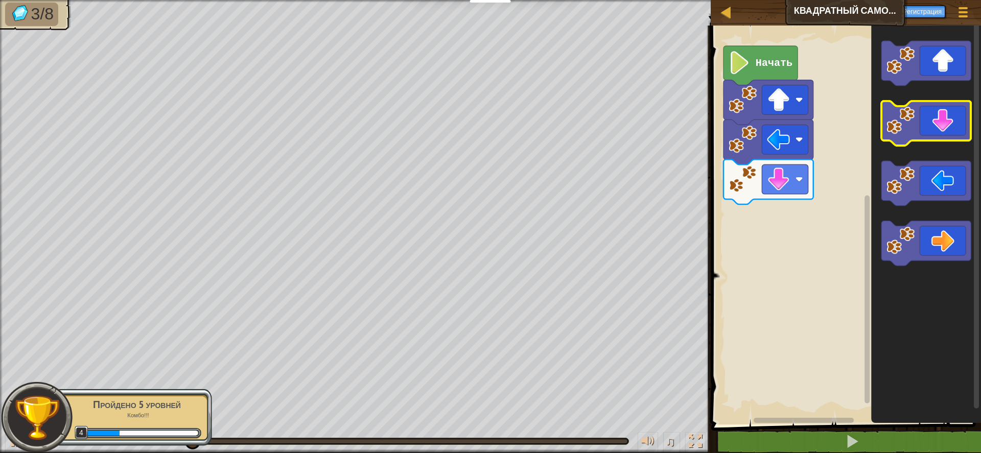
click at [934, 131] on icon "Рабочая область Blockly" at bounding box center [927, 123] width 90 height 45
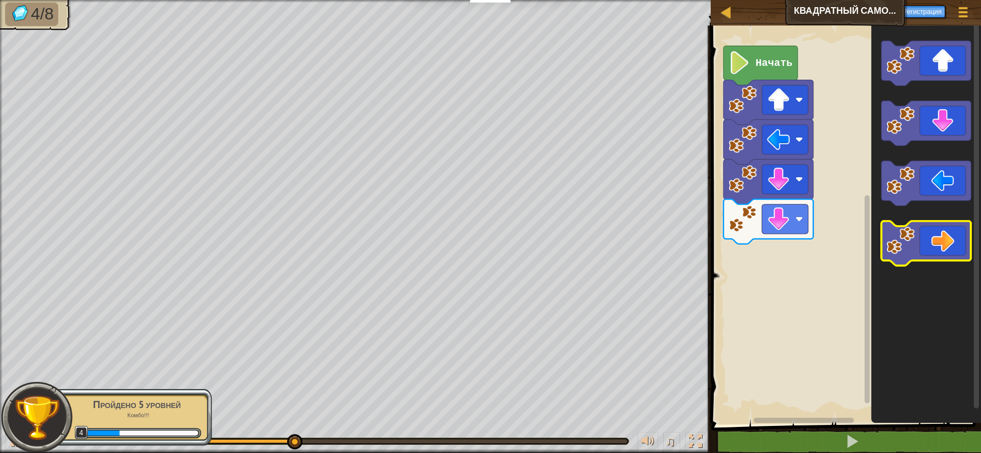
click at [932, 244] on icon "Рабочая область Blockly" at bounding box center [927, 244] width 90 height 45
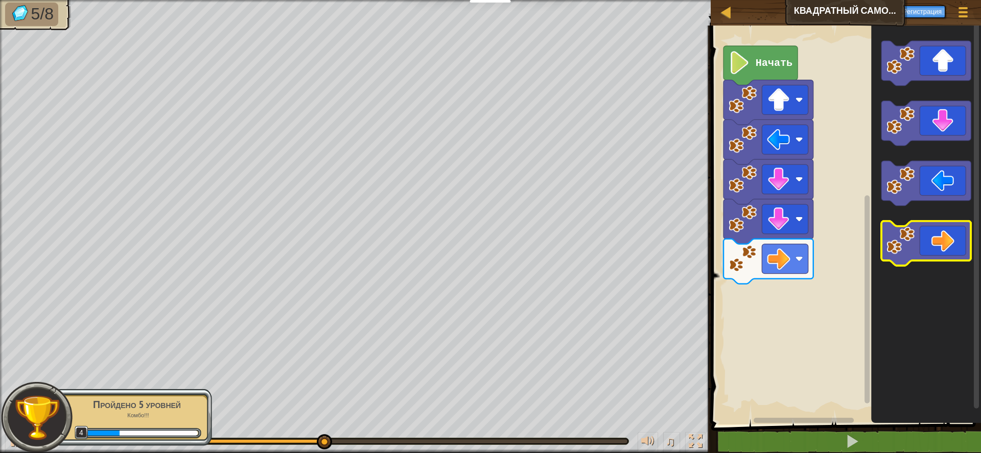
click at [930, 240] on icon "Рабочая область Blockly" at bounding box center [927, 244] width 90 height 45
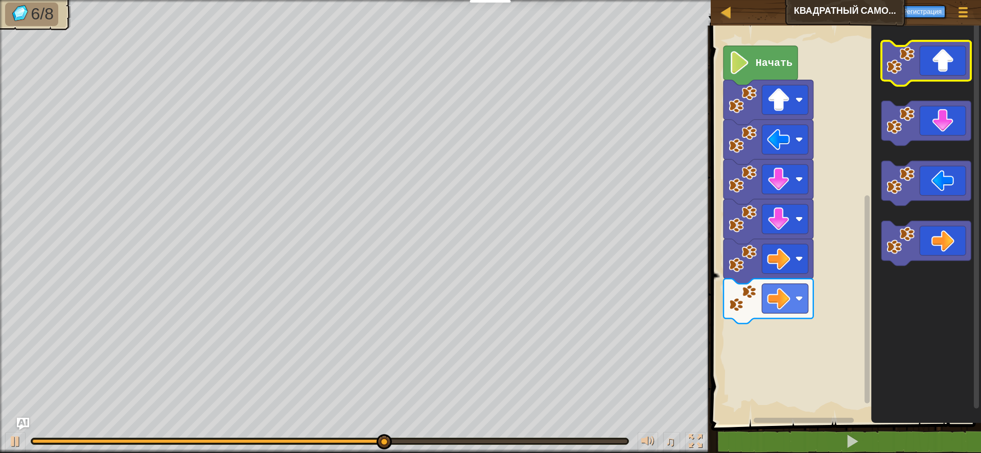
click at [957, 60] on icon "Рабочая область Blockly" at bounding box center [927, 63] width 90 height 45
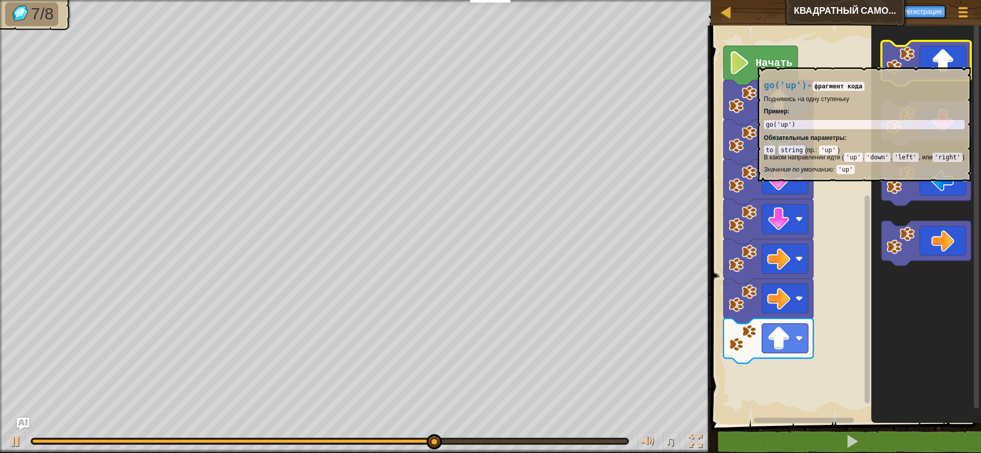
click at [954, 63] on icon "Рабочая область Blockly" at bounding box center [927, 63] width 90 height 45
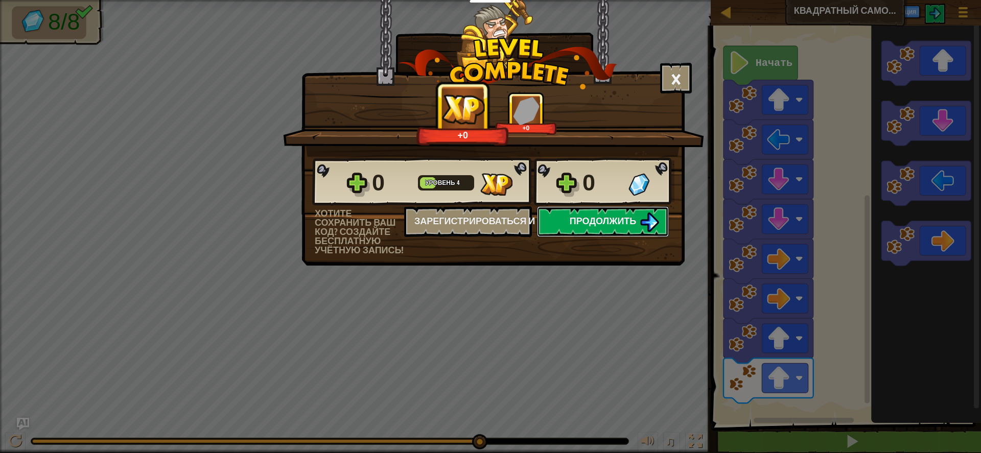
click at [618, 217] on span "Продолжить" at bounding box center [603, 221] width 67 height 13
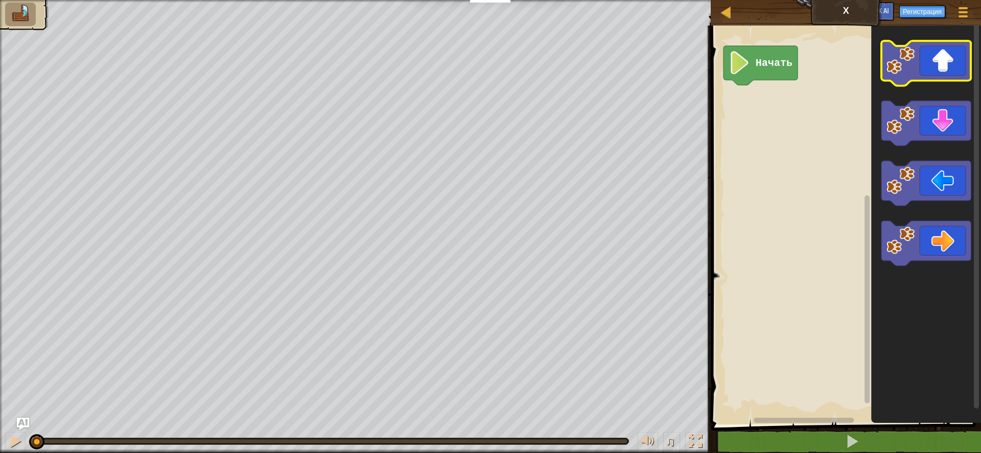
click at [930, 72] on icon "Рабочая область Blockly" at bounding box center [927, 63] width 90 height 45
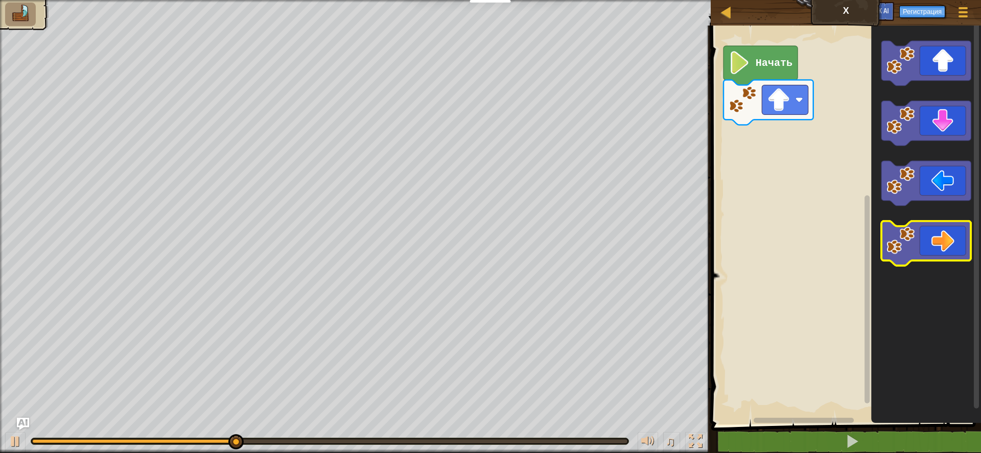
click at [926, 249] on icon "Рабочая область Blockly" at bounding box center [927, 244] width 90 height 45
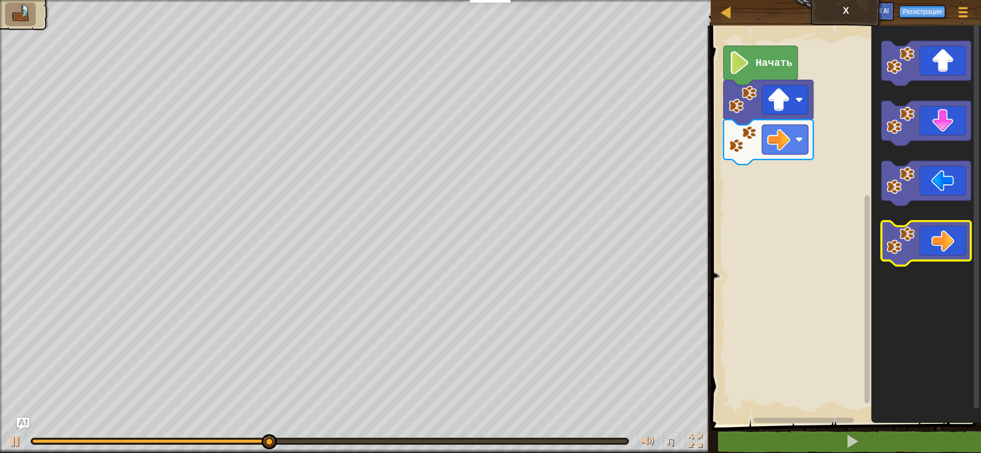
click at [943, 256] on icon "Рабочая область Blockly" at bounding box center [927, 244] width 90 height 45
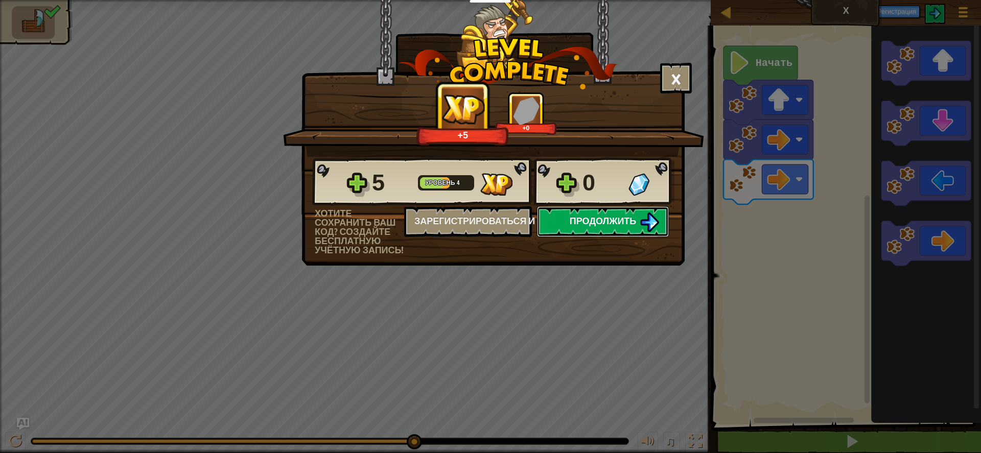
click at [635, 219] on span "Продолжить" at bounding box center [603, 221] width 67 height 13
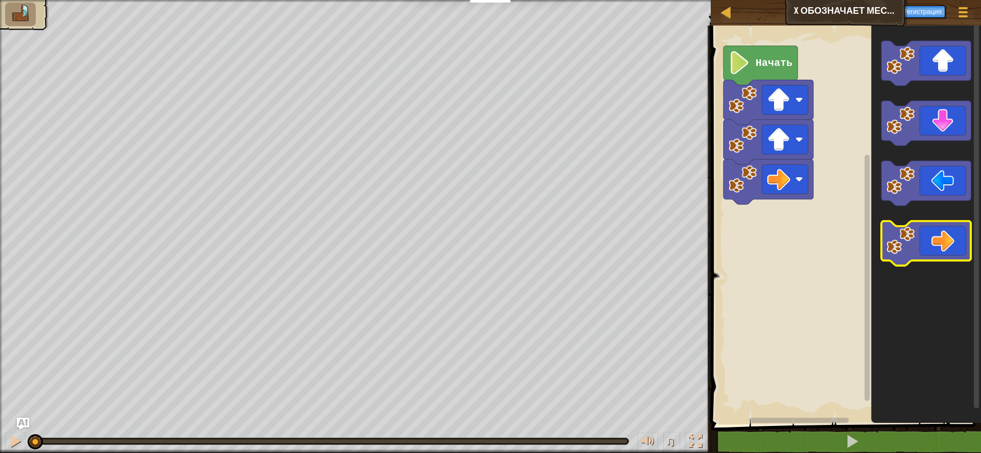
click at [918, 245] on icon "Рабочая область Blockly" at bounding box center [927, 244] width 90 height 45
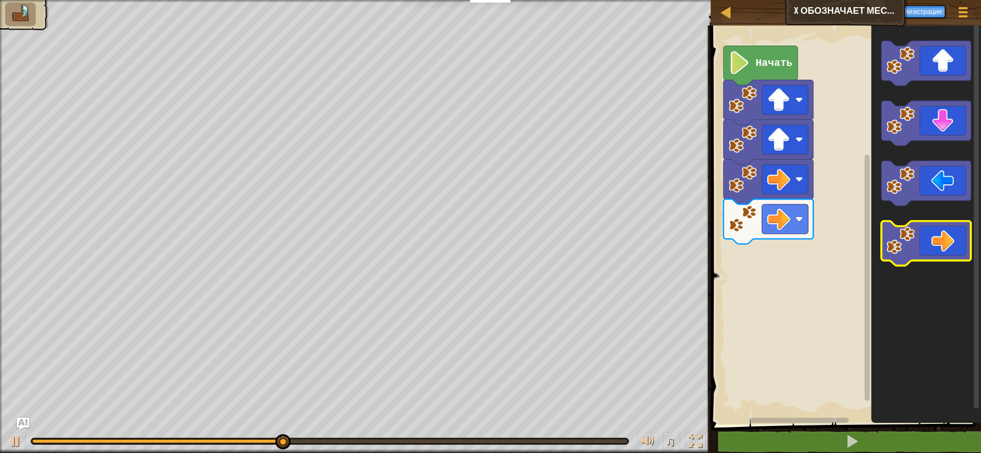
click at [918, 245] on icon "Рабочая область Blockly" at bounding box center [927, 244] width 90 height 45
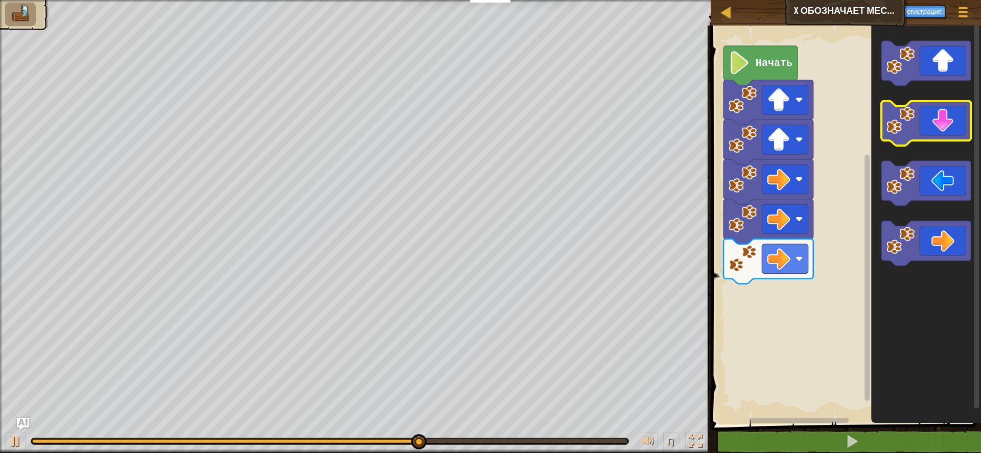
click at [948, 118] on icon "Рабочая область Blockly" at bounding box center [927, 123] width 90 height 45
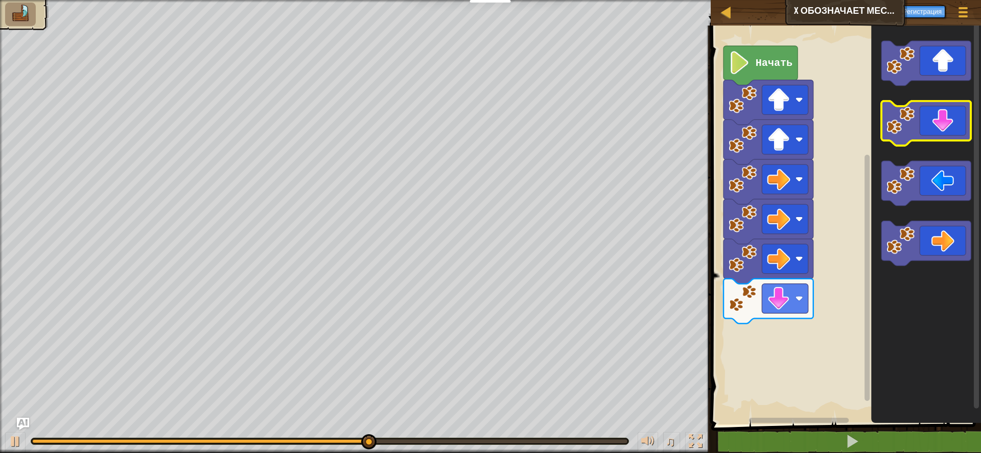
click at [948, 118] on icon "Рабочая область Blockly" at bounding box center [927, 123] width 90 height 45
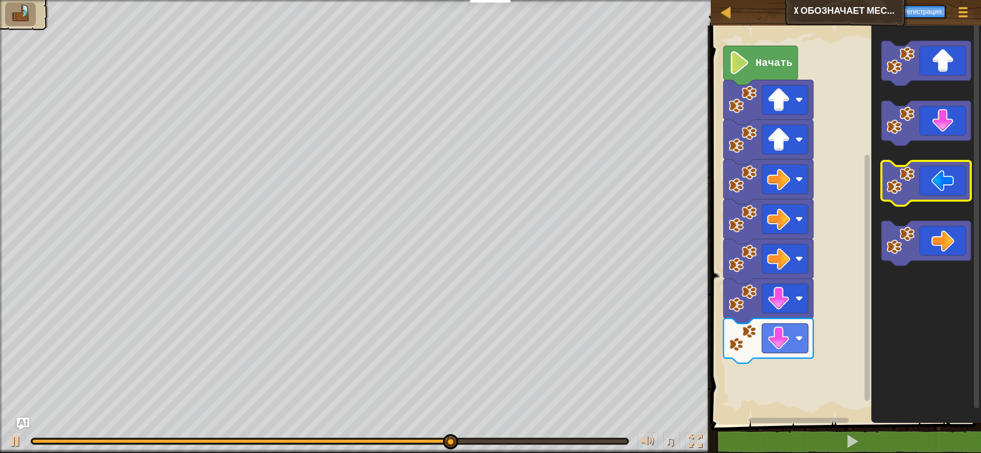
click at [942, 176] on icon "Рабочая область Blockly" at bounding box center [927, 183] width 90 height 45
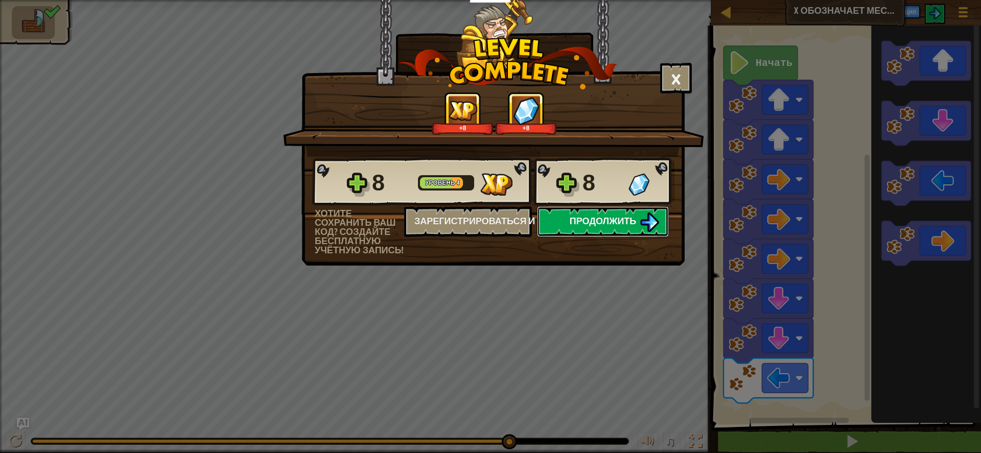
click at [595, 218] on span "Продолжить" at bounding box center [603, 221] width 67 height 13
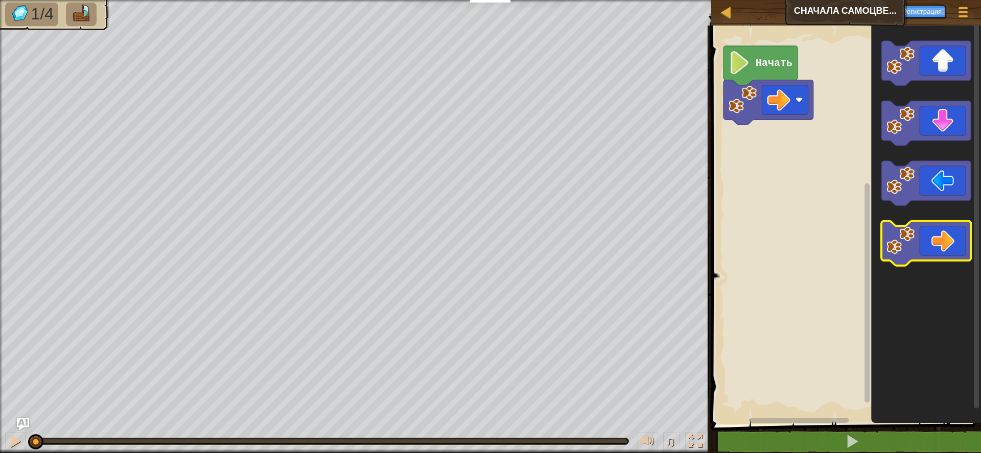
click at [945, 242] on icon "Рабочая область Blockly" at bounding box center [927, 244] width 90 height 45
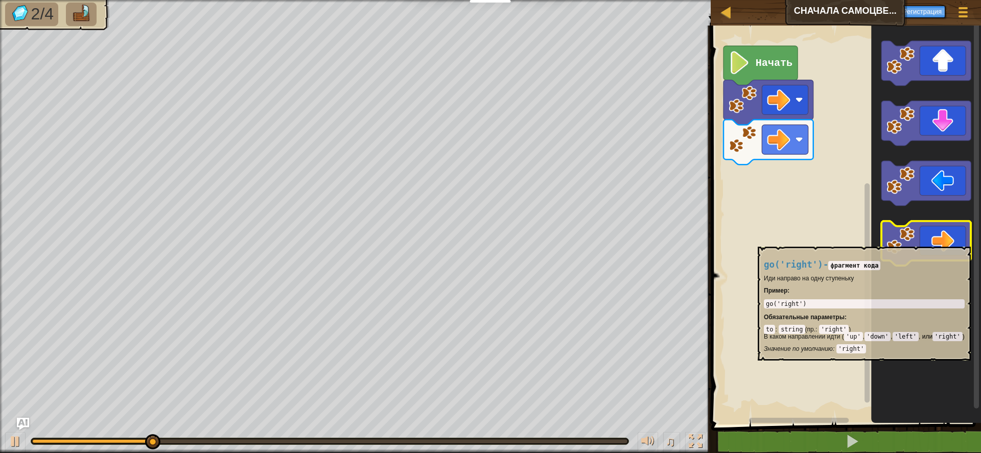
click at [945, 242] on icon "Рабочая область Blockly" at bounding box center [927, 244] width 90 height 45
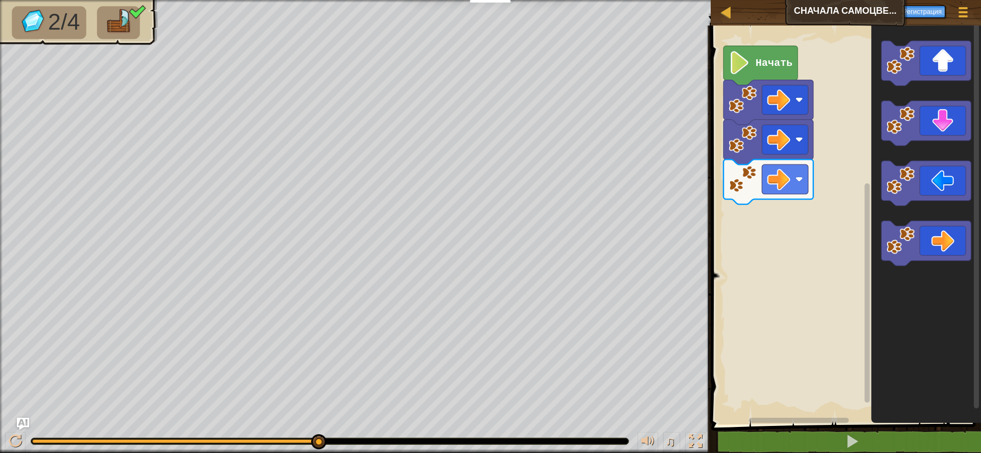
click at [741, 61] on image "Рабочая область Blockly" at bounding box center [740, 62] width 22 height 23
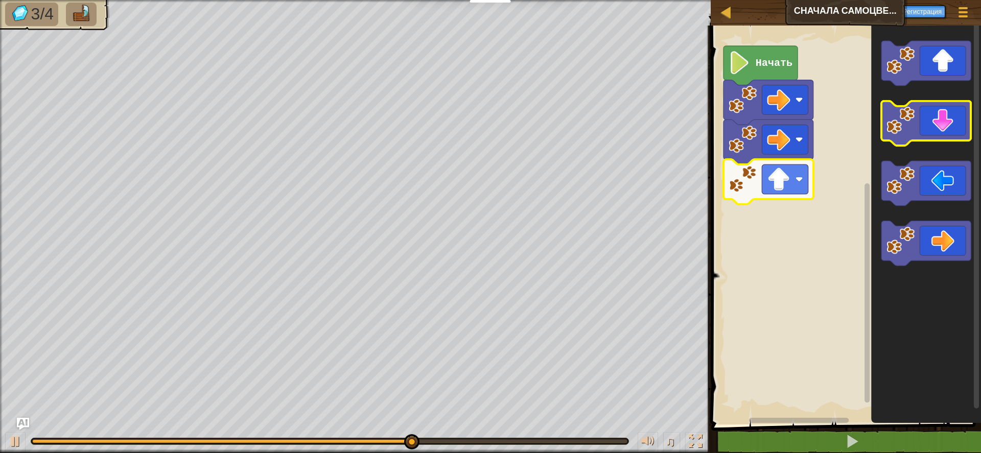
click at [940, 119] on icon "Рабочая область Blockly" at bounding box center [927, 123] width 90 height 45
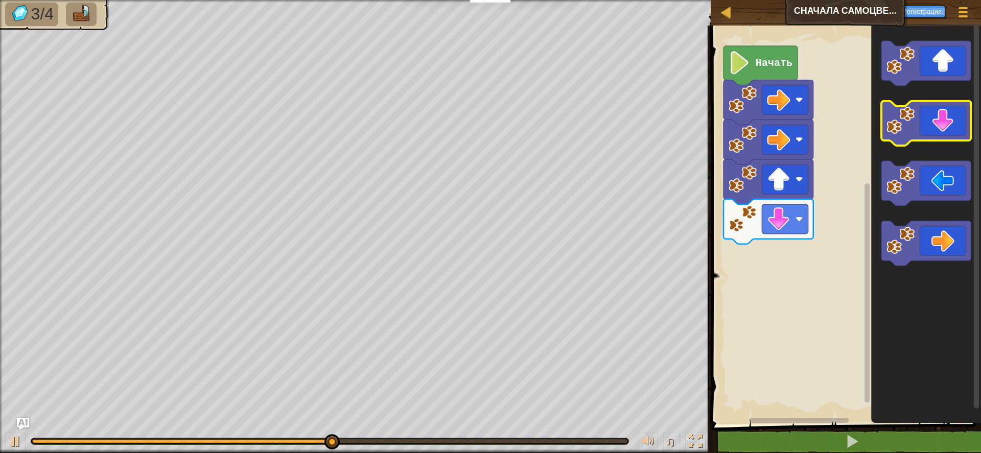
click at [947, 124] on icon "Рабочая область Blockly" at bounding box center [927, 123] width 90 height 45
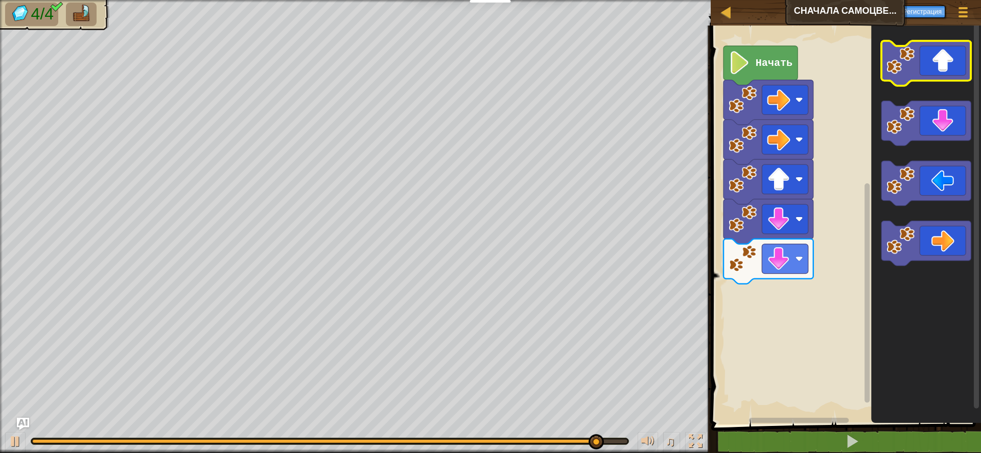
click at [952, 64] on icon "Рабочая область Blockly" at bounding box center [927, 63] width 90 height 45
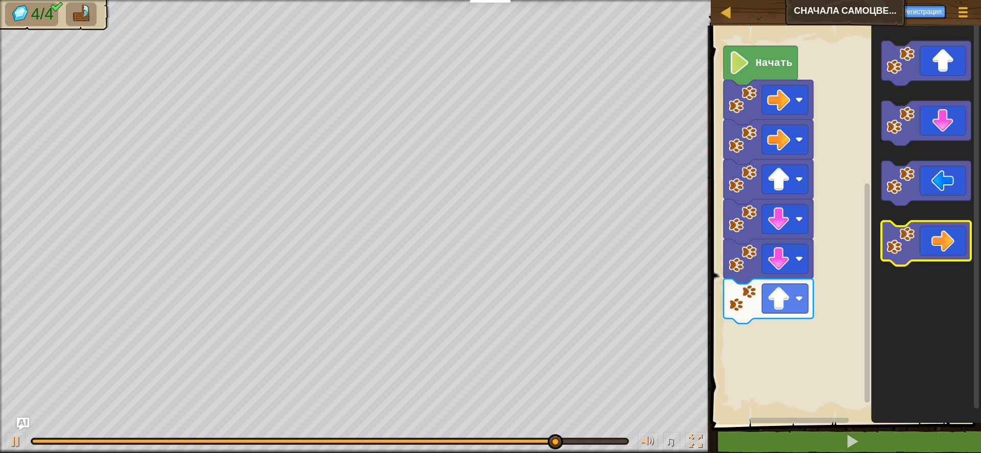
click at [961, 243] on icon "Рабочая область Blockly" at bounding box center [927, 244] width 90 height 45
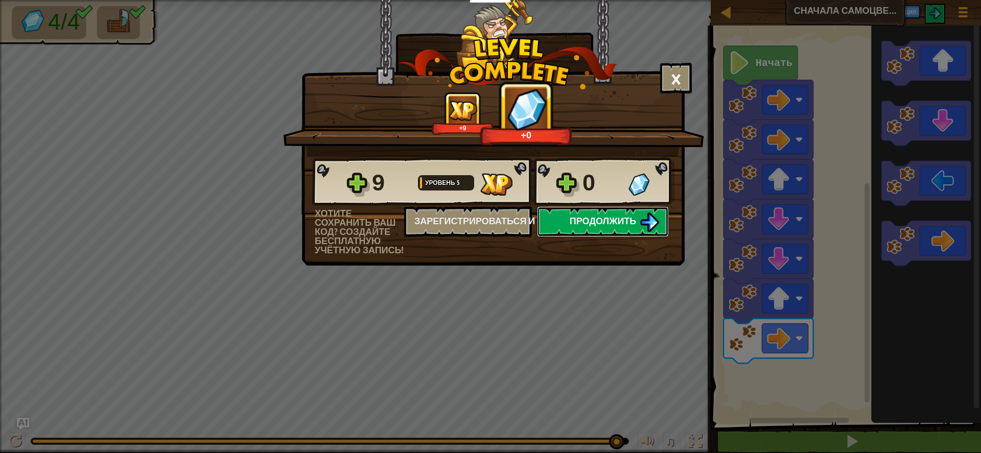
click at [607, 225] on span "Продолжить" at bounding box center [603, 221] width 67 height 13
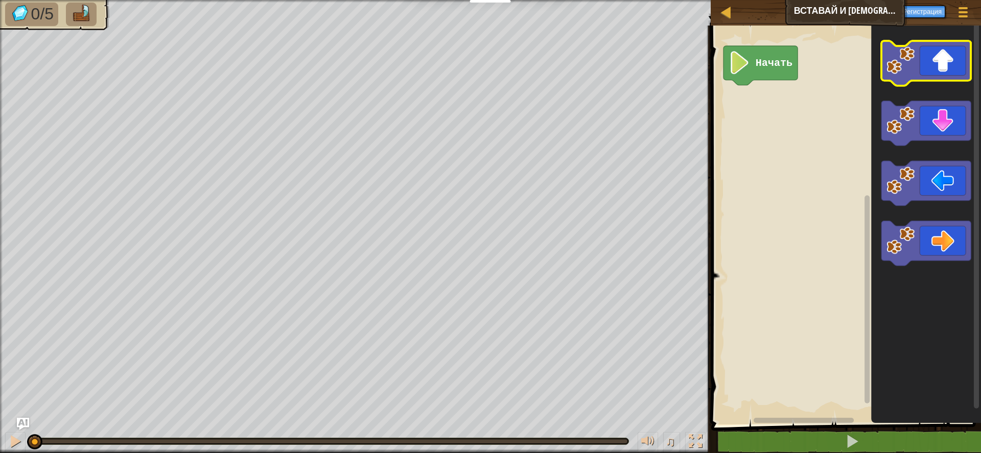
click at [936, 52] on icon "Рабочая область Blockly" at bounding box center [927, 63] width 90 height 45
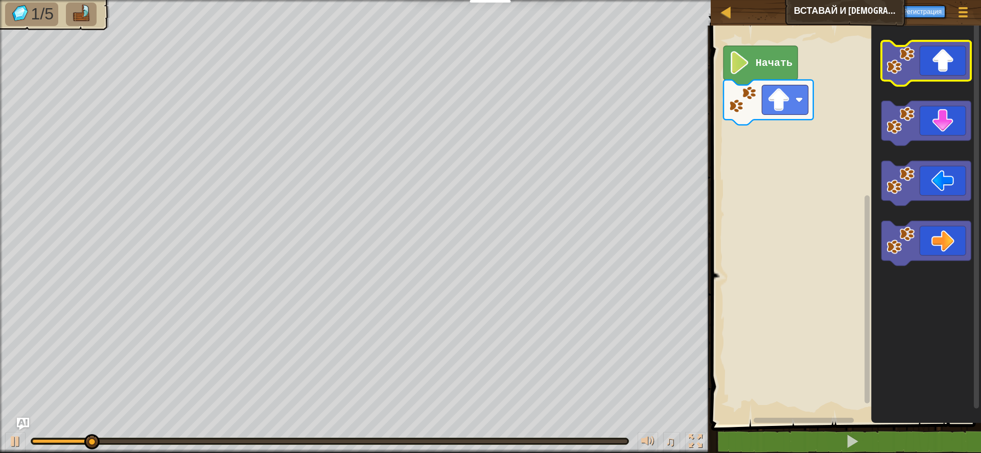
click at [937, 50] on icon "Рабочая область Blockly" at bounding box center [927, 63] width 90 height 45
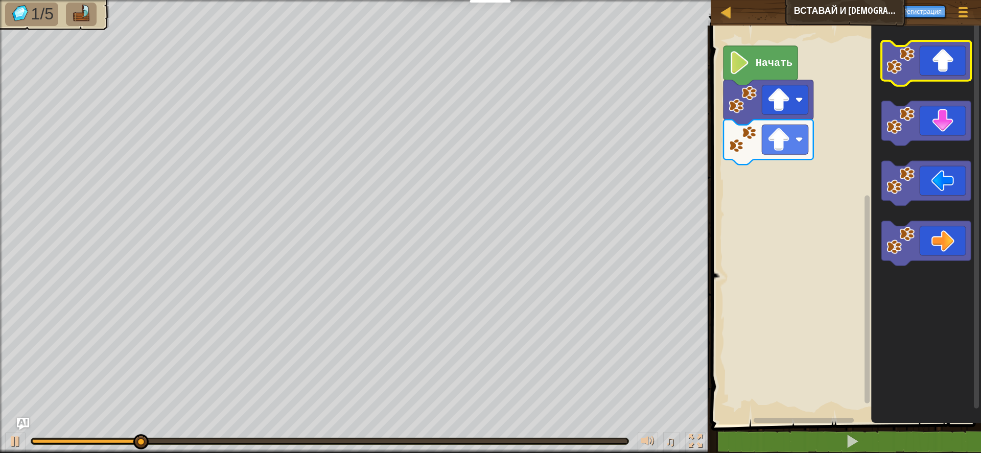
click at [936, 51] on icon "Рабочая область Blockly" at bounding box center [927, 63] width 90 height 45
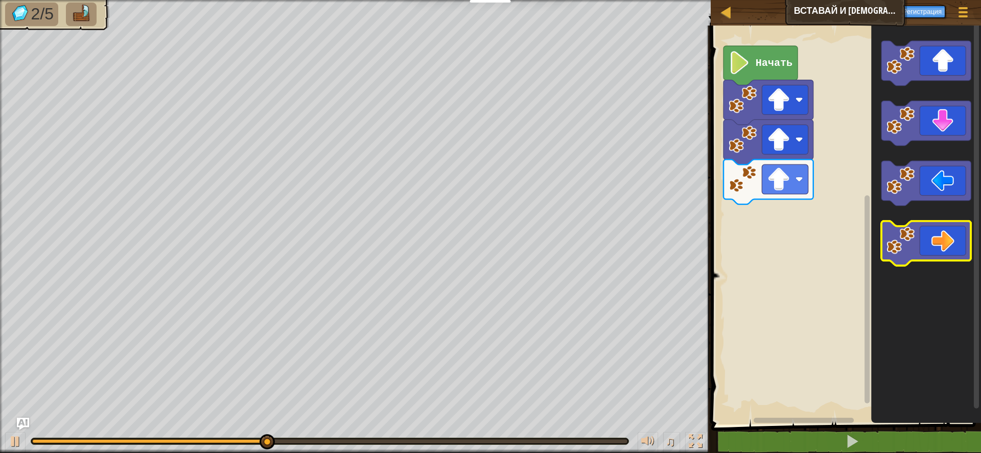
click at [933, 245] on icon "Рабочая область Blockly" at bounding box center [927, 244] width 90 height 45
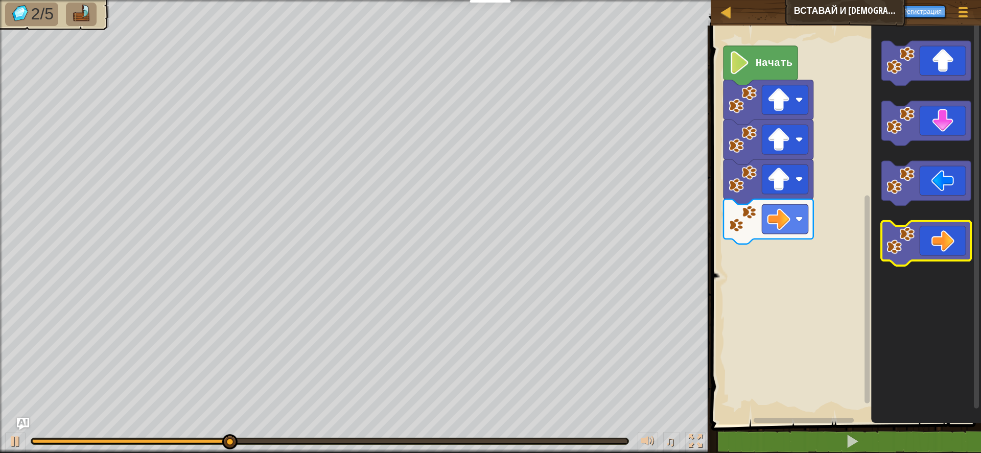
click at [933, 245] on icon "Рабочая область Blockly" at bounding box center [927, 244] width 90 height 45
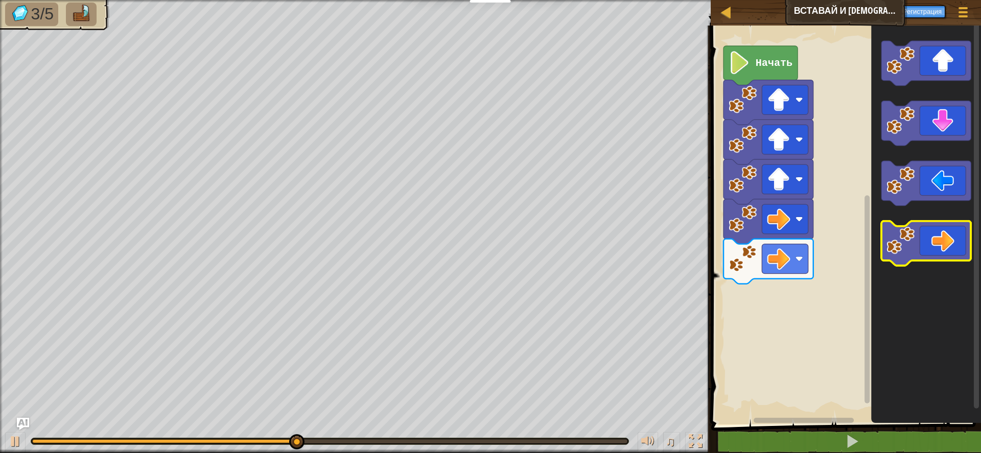
click at [933, 245] on icon "Рабочая область Blockly" at bounding box center [927, 244] width 90 height 45
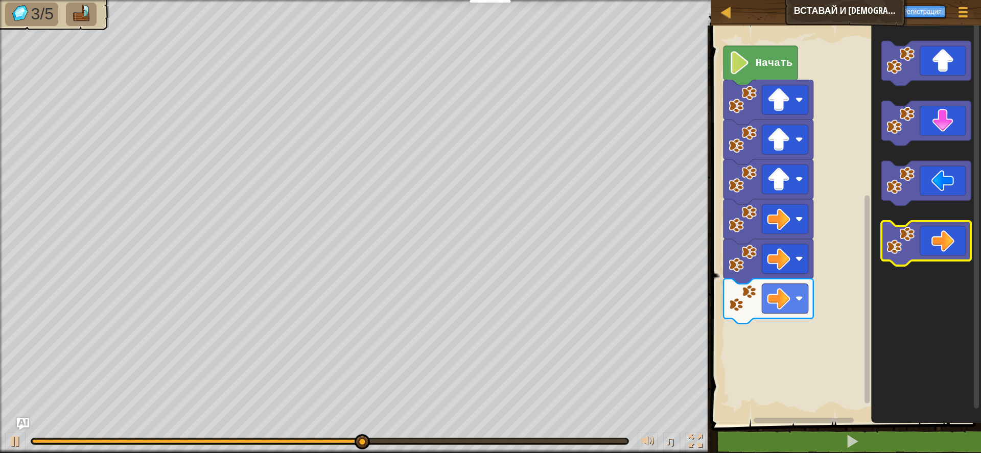
click at [933, 245] on icon "Рабочая область Blockly" at bounding box center [927, 244] width 90 height 45
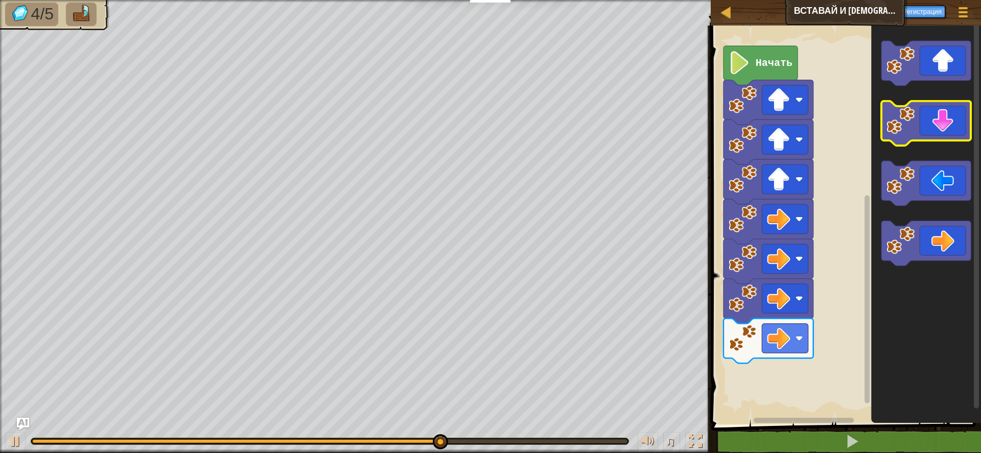
click at [964, 122] on icon "Рабочая область Blockly" at bounding box center [927, 123] width 90 height 45
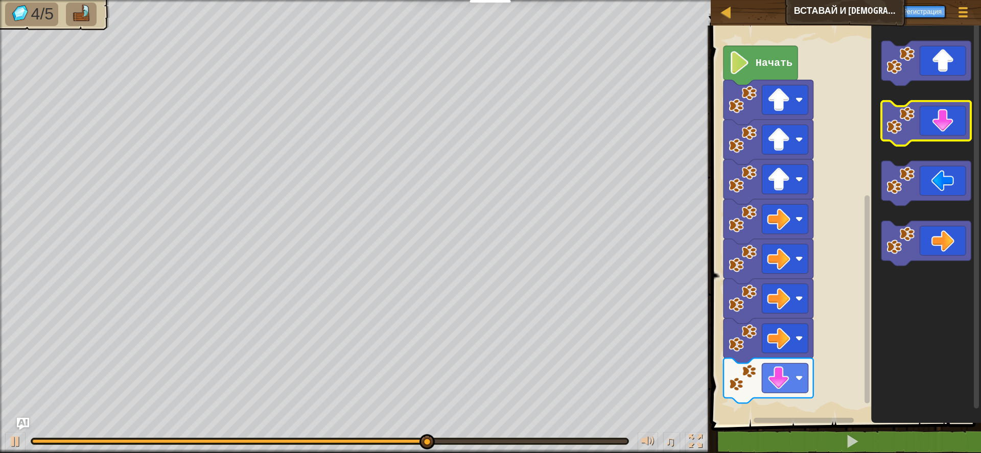
click at [964, 122] on icon "Рабочая область Blockly" at bounding box center [927, 123] width 90 height 45
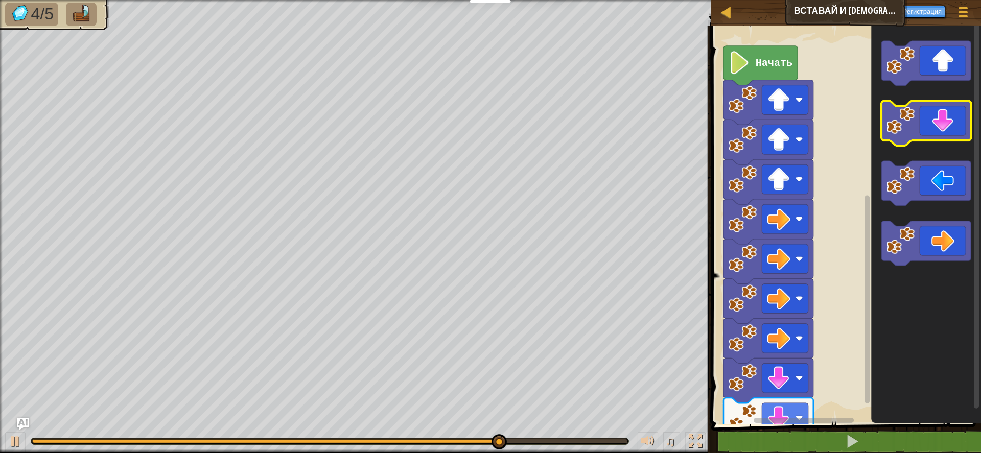
click at [970, 120] on icon "Рабочая область Blockly" at bounding box center [927, 123] width 90 height 45
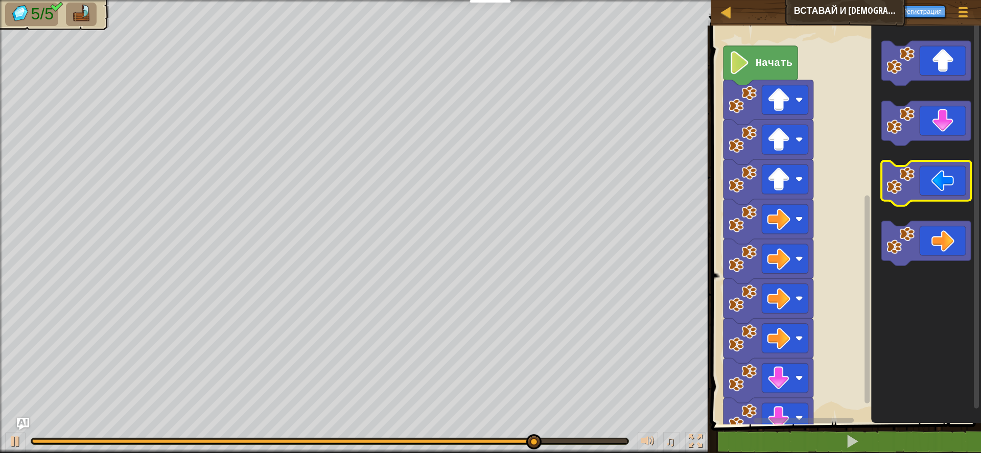
click at [950, 191] on icon "Рабочая область Blockly" at bounding box center [927, 183] width 90 height 45
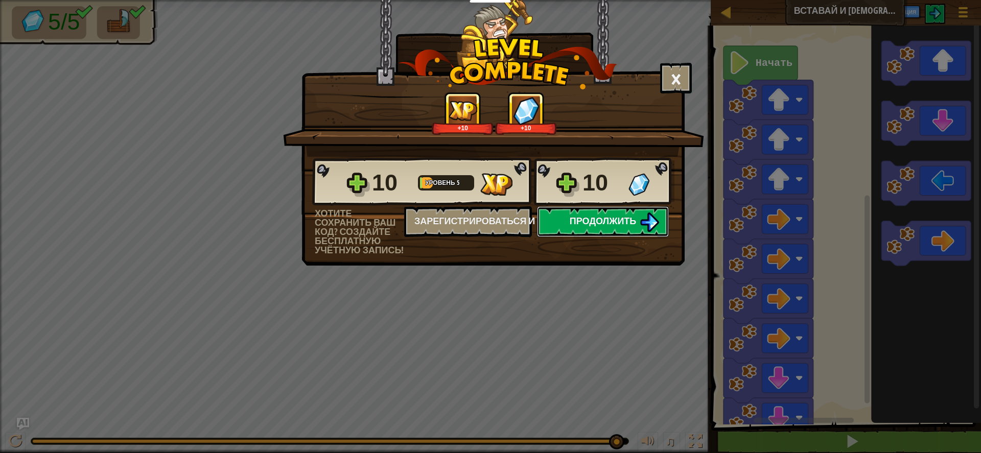
click at [600, 224] on span "Продолжить" at bounding box center [603, 221] width 67 height 13
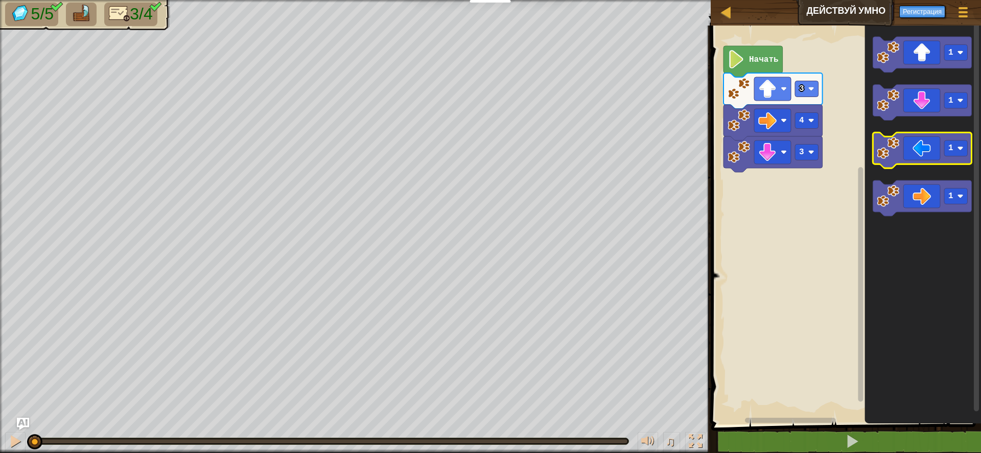
click at [927, 151] on icon "Рабочая область Blockly" at bounding box center [922, 151] width 99 height 36
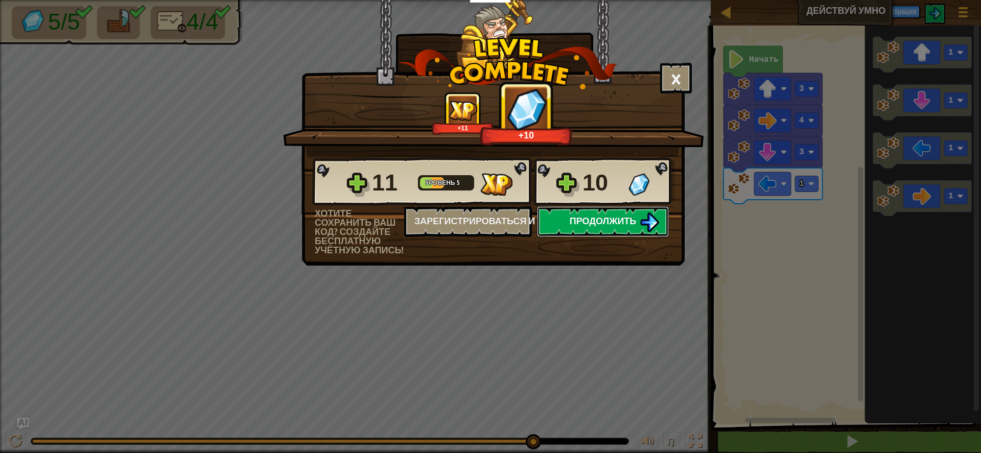
click at [630, 223] on span "Продолжить" at bounding box center [603, 221] width 67 height 13
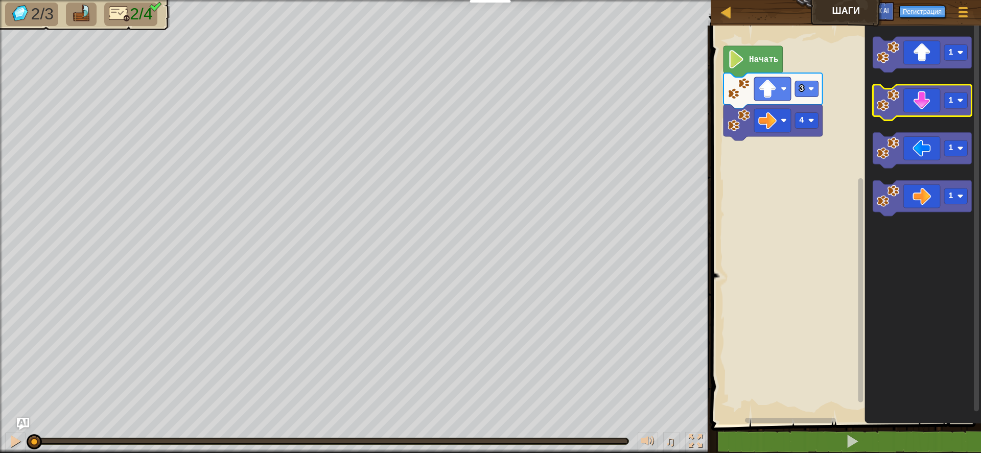
click at [917, 102] on icon "Рабочая область Blockly" at bounding box center [922, 103] width 99 height 36
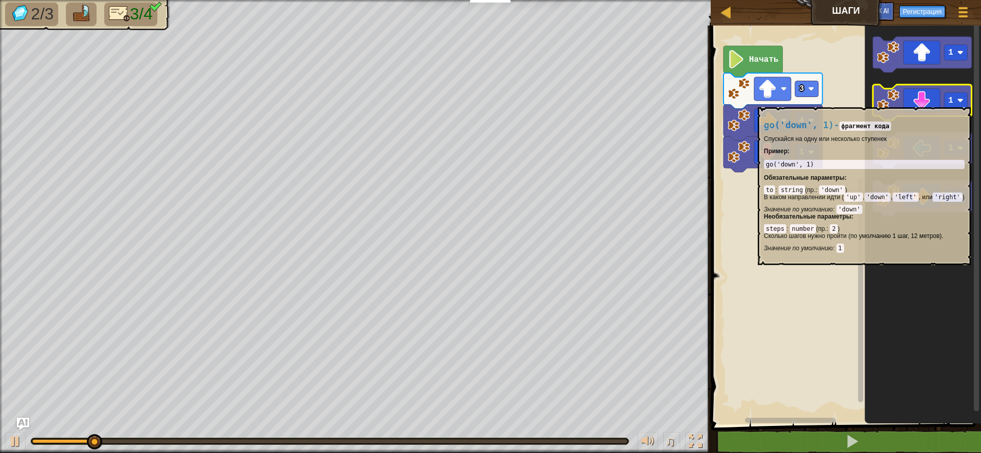
click at [918, 102] on icon "Рабочая область Blockly" at bounding box center [922, 103] width 99 height 36
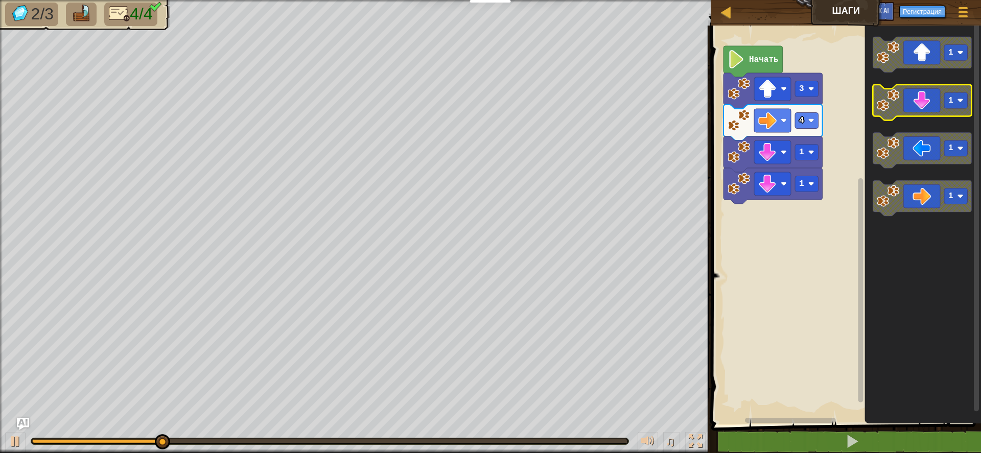
click at [918, 102] on icon "Рабочая область Blockly" at bounding box center [922, 103] width 99 height 36
click at [919, 107] on icon "Рабочая область Blockly" at bounding box center [922, 103] width 99 height 36
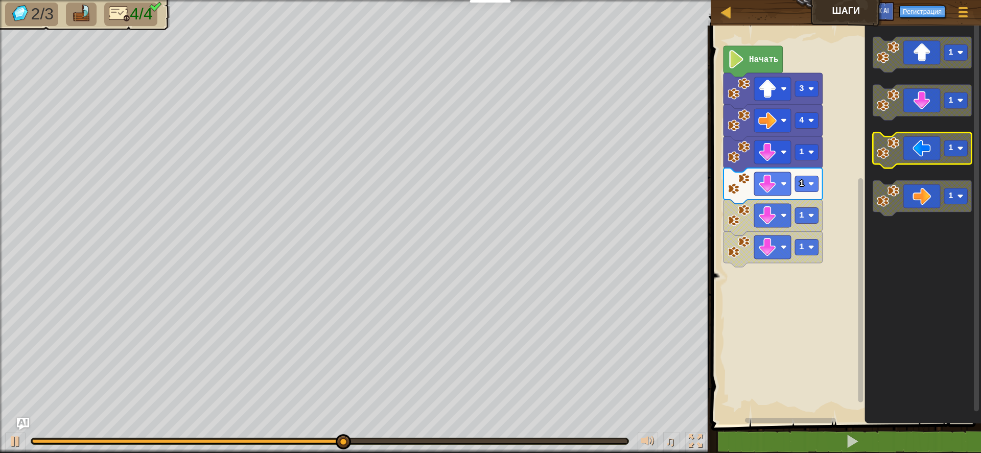
click at [937, 159] on icon "Рабочая область Blockly" at bounding box center [922, 151] width 99 height 36
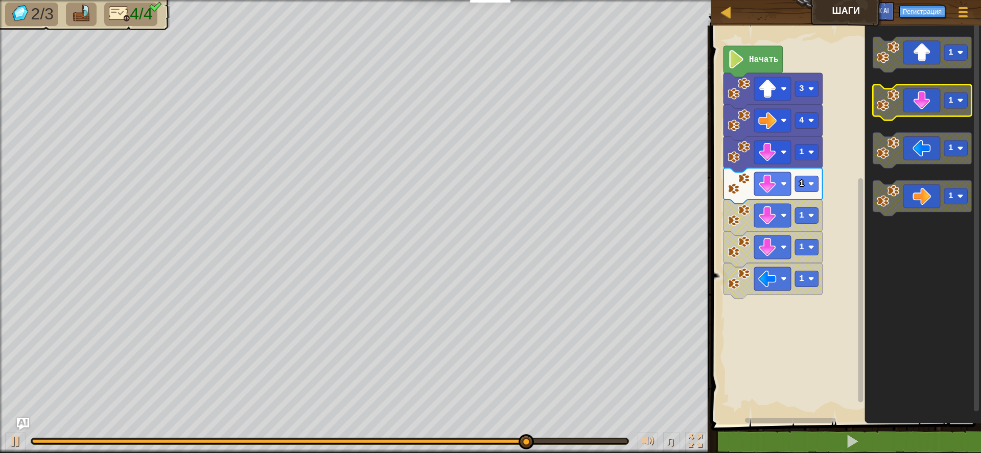
click at [939, 102] on icon "Рабочая область Blockly" at bounding box center [922, 103] width 99 height 36
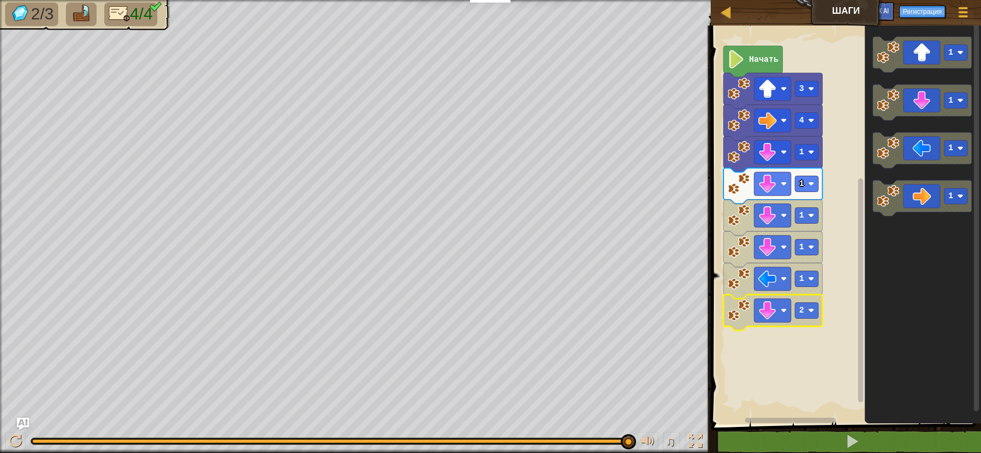
click at [538, 0] on html "Учителям Создать бесплатный аккаунт Решения для школ и округов Превью Учительск…" at bounding box center [490, 0] width 981 height 0
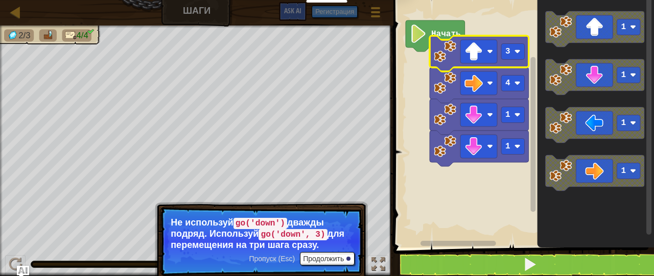
drag, startPoint x: 337, startPoint y: 25, endPoint x: 421, endPoint y: 7, distance: 85.7
click at [421, 0] on html "Учителям Создать бесплатный аккаунт Решения для школ и округов Превью Учительск…" at bounding box center [327, 0] width 654 height 0
